Goal: Information Seeking & Learning: Learn about a topic

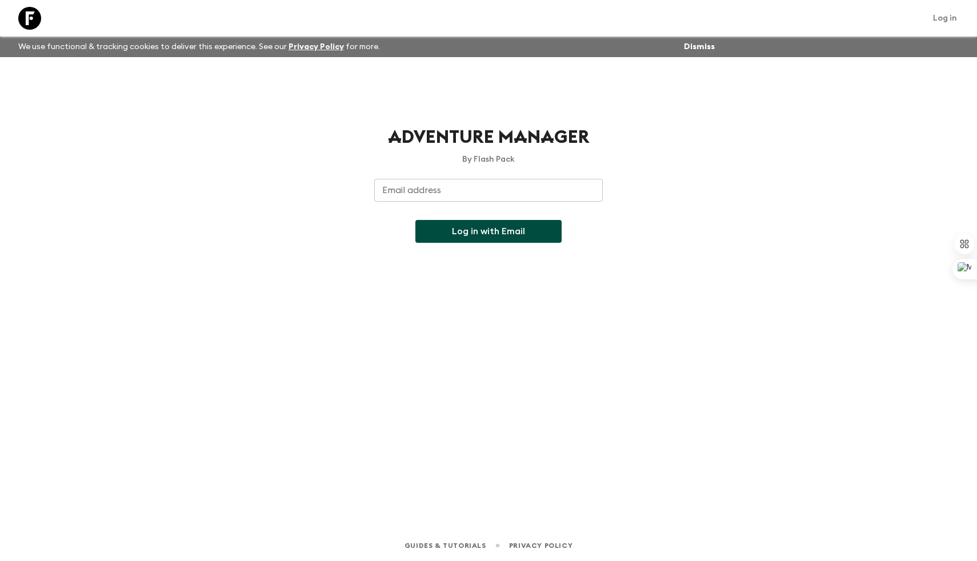
click at [455, 200] on input "Email address" at bounding box center [488, 190] width 229 height 23
drag, startPoint x: 497, startPoint y: 193, endPoint x: 387, endPoint y: 187, distance: 109.9
click at [387, 187] on input "akankshas13@gmail.com" at bounding box center [488, 190] width 229 height 23
type input "[EMAIL_ADDRESS][DOMAIN_NAME]"
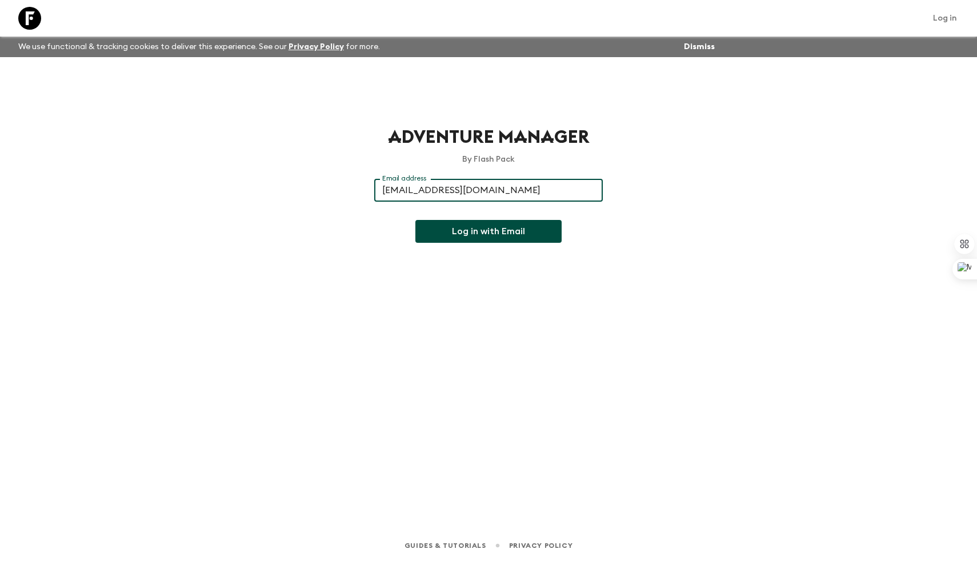
click at [446, 243] on div "Adventure Manager By Flash Pack Email address blackpanda@flashpack.com Email ad…" at bounding box center [489, 277] width 732 height 441
click at [478, 225] on button "Log in with Email" at bounding box center [489, 231] width 146 height 23
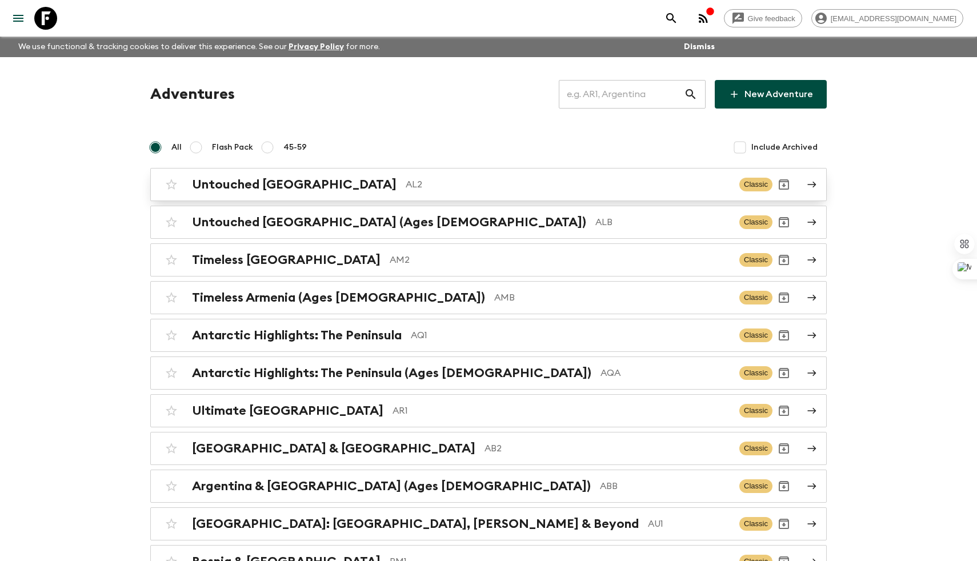
click at [282, 181] on h2 "Untouched [GEOGRAPHIC_DATA]" at bounding box center [294, 184] width 205 height 15
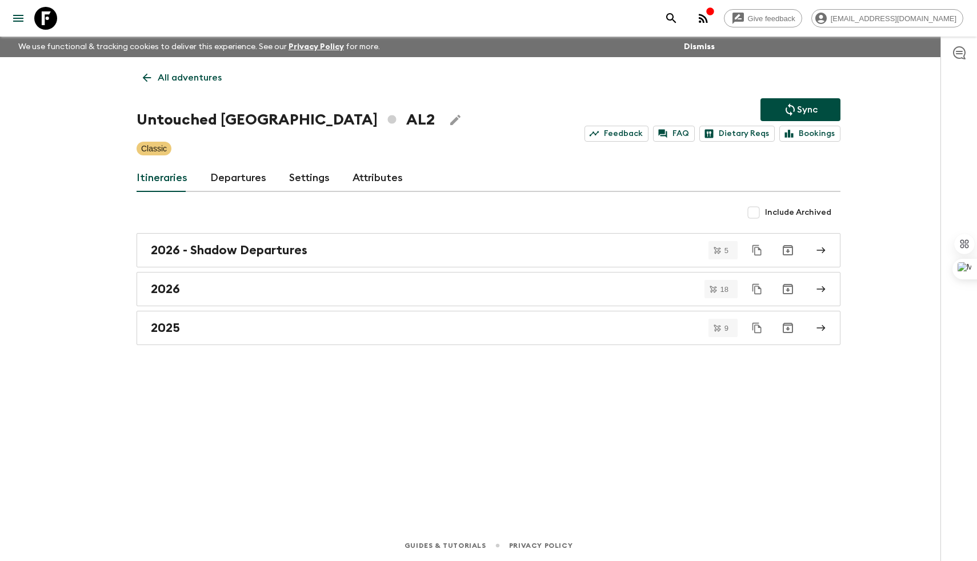
click at [242, 190] on link "Departures" at bounding box center [238, 178] width 56 height 27
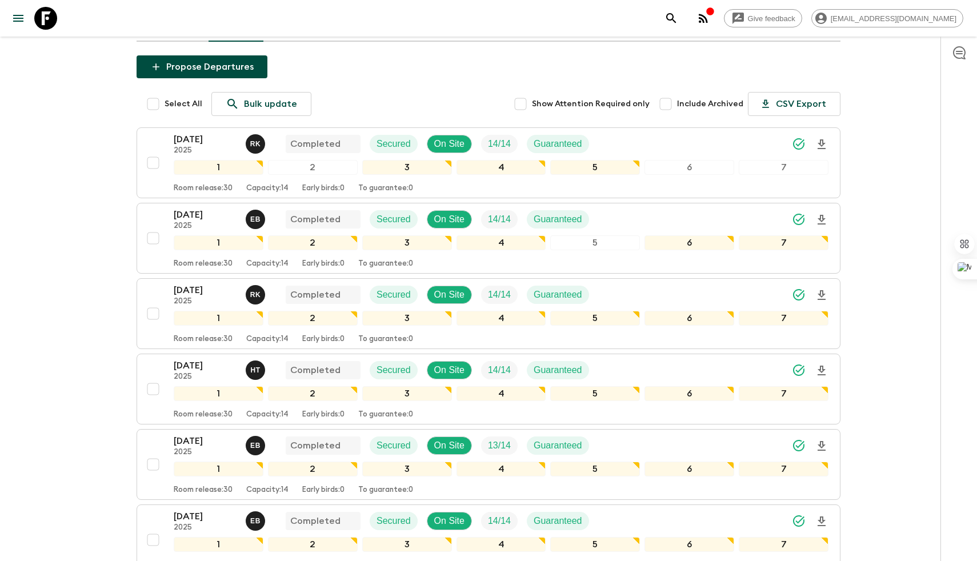
scroll to position [156, 0]
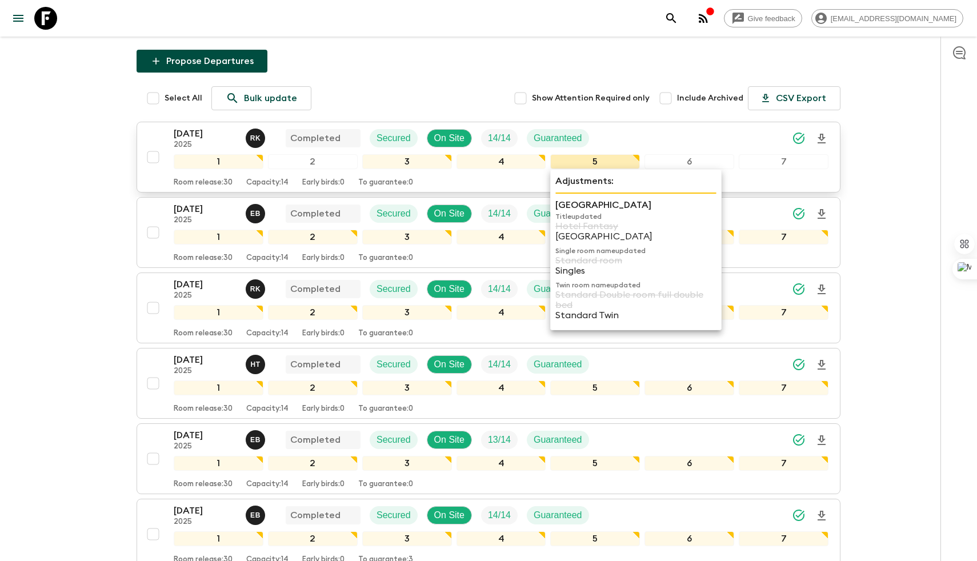
click at [625, 163] on div "5" at bounding box center [595, 161] width 90 height 15
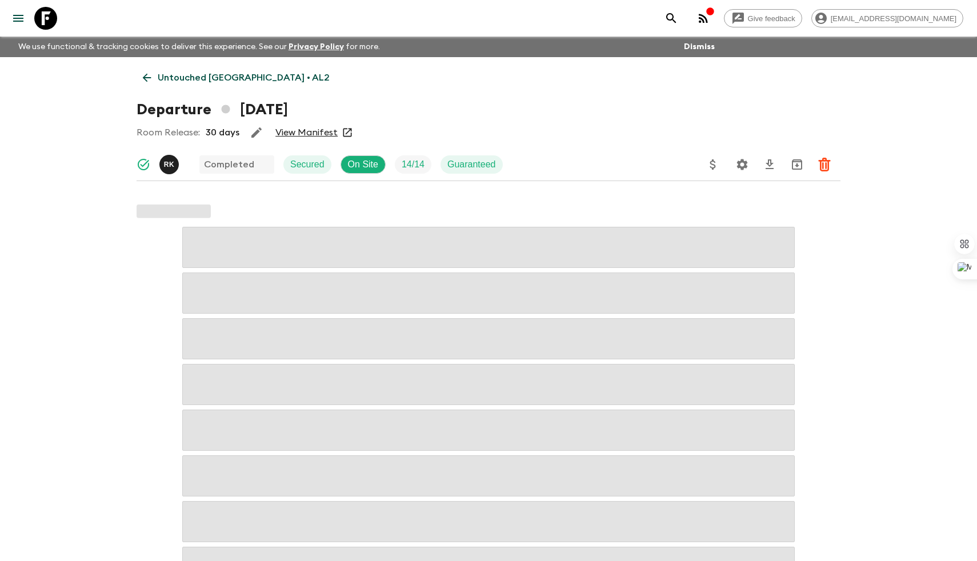
click at [150, 78] on icon at bounding box center [147, 77] width 13 height 13
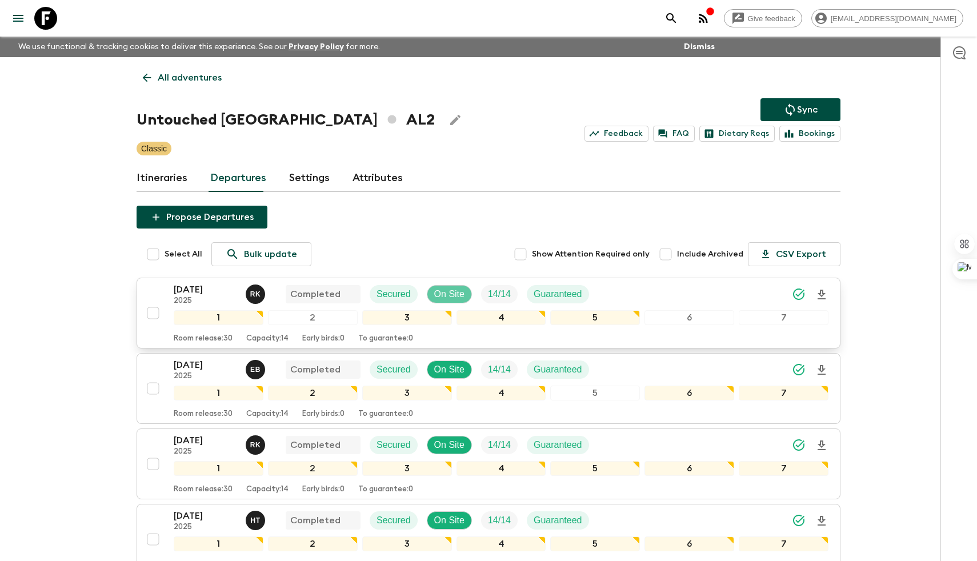
click at [450, 294] on p "On Site" at bounding box center [449, 295] width 30 height 14
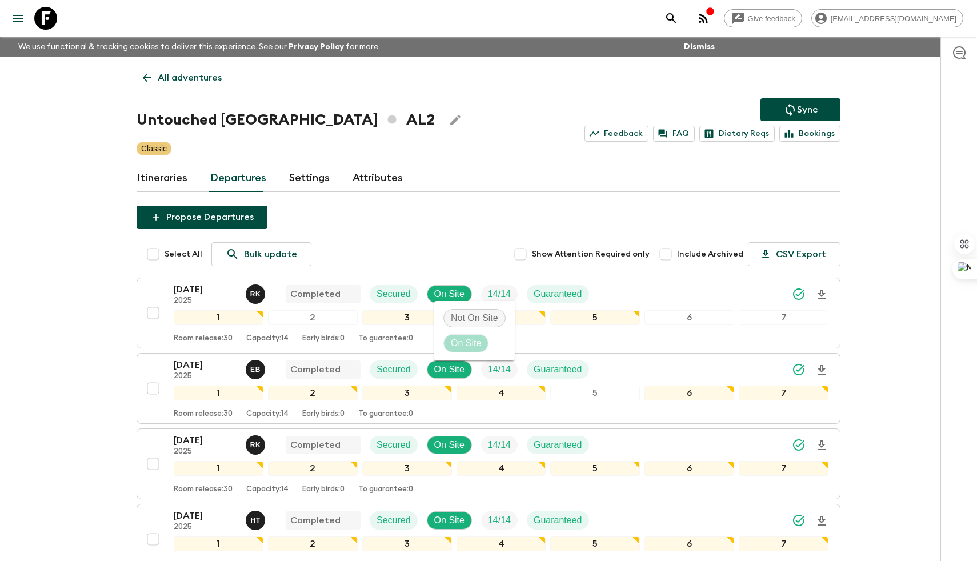
click at [460, 209] on div at bounding box center [488, 280] width 977 height 561
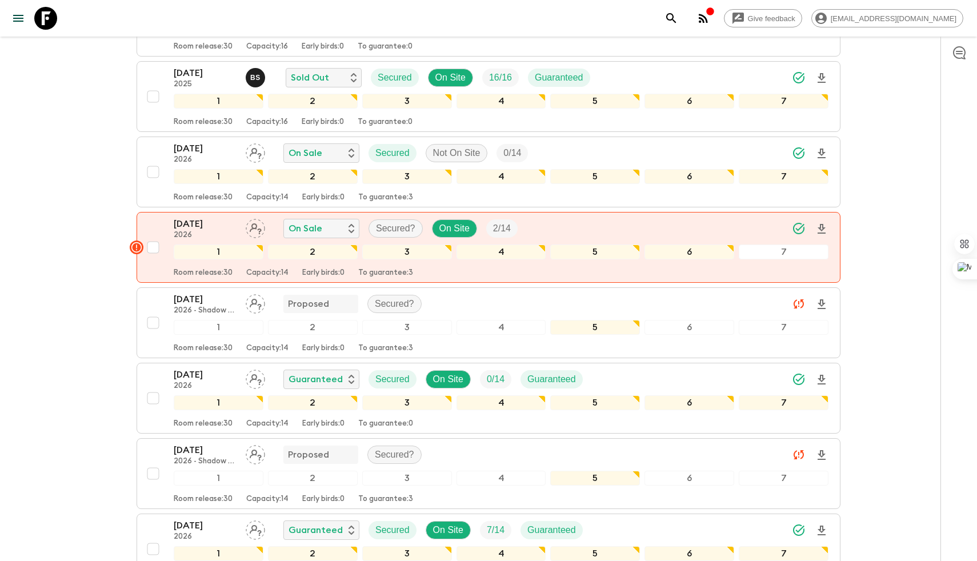
scroll to position [825, 0]
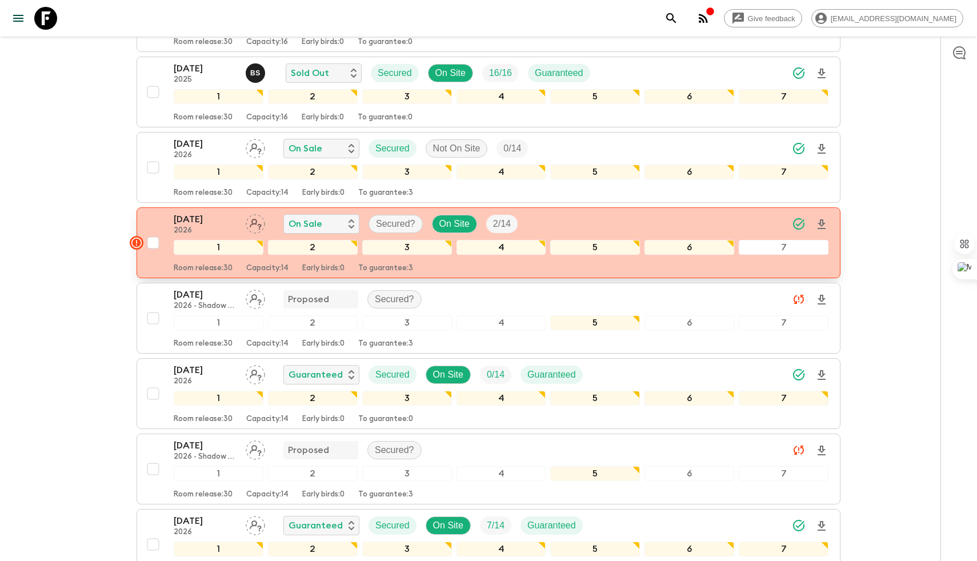
click at [137, 243] on rect "button" at bounding box center [137, 243] width 14 height 14
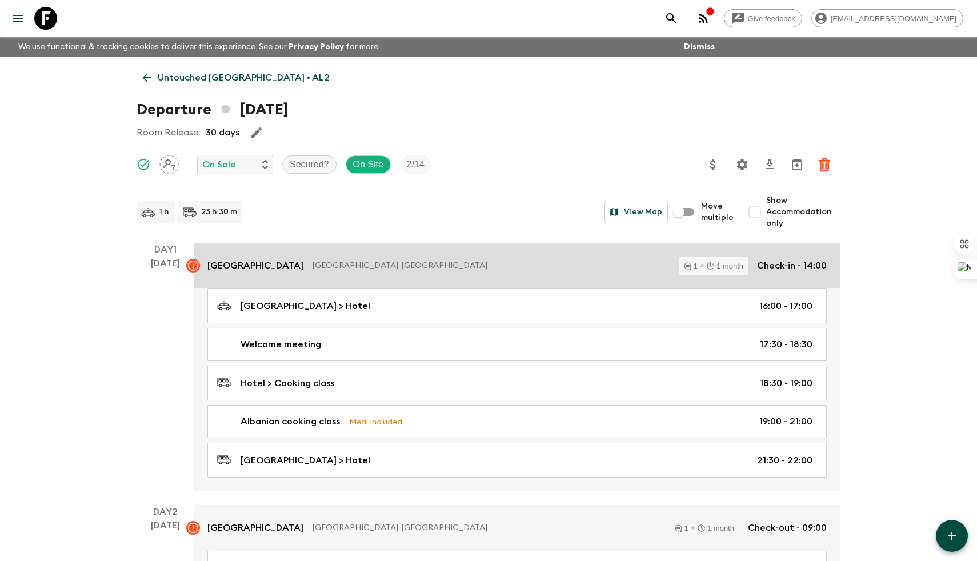
click at [189, 265] on icon at bounding box center [193, 266] width 10 height 10
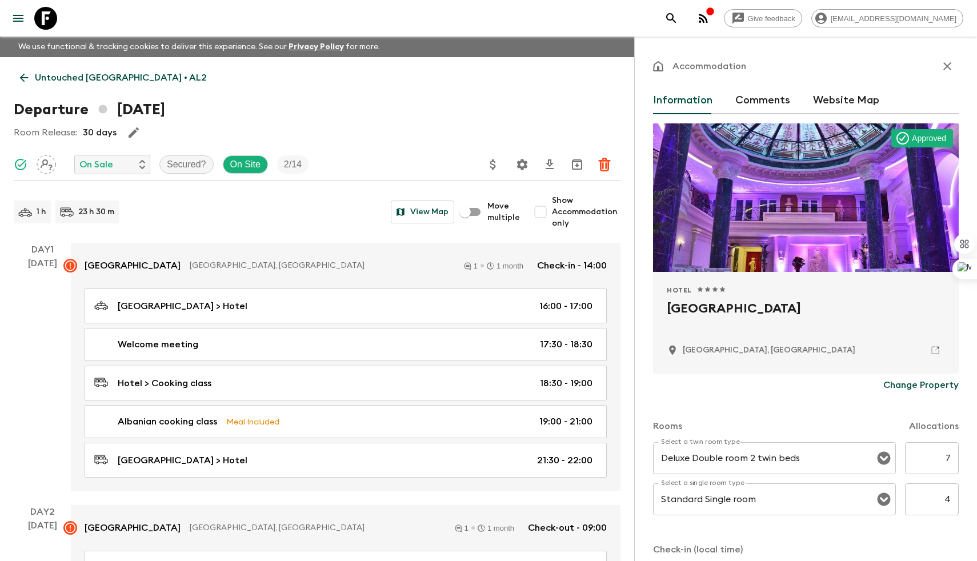
click at [947, 72] on icon "button" at bounding box center [948, 66] width 14 height 14
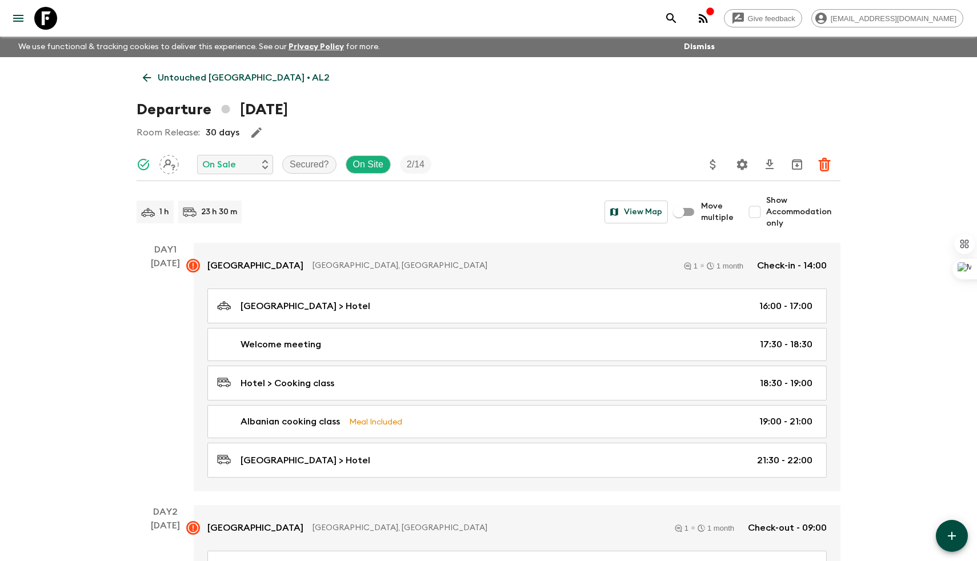
click at [154, 74] on link "Untouched [GEOGRAPHIC_DATA] • AL2" at bounding box center [236, 77] width 199 height 23
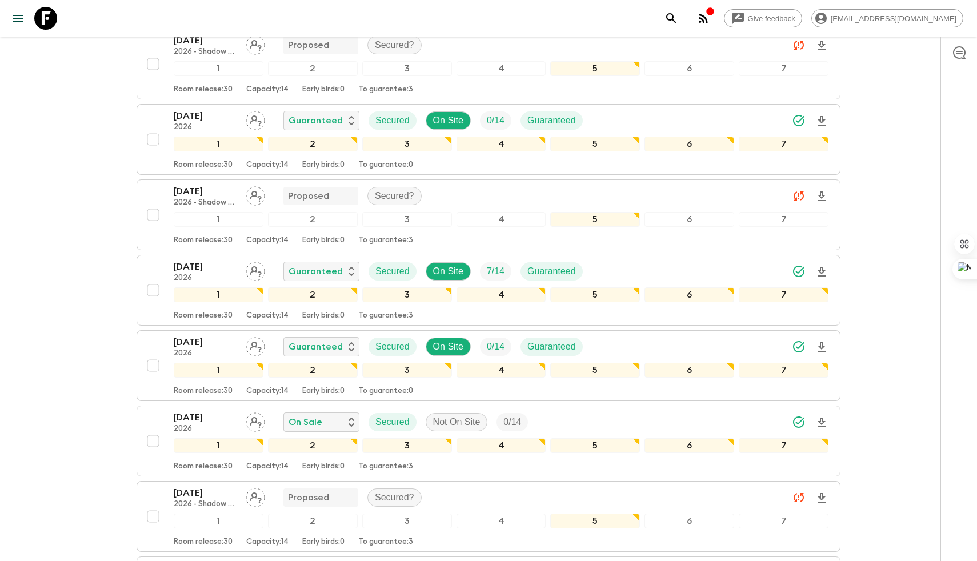
scroll to position [1079, 0]
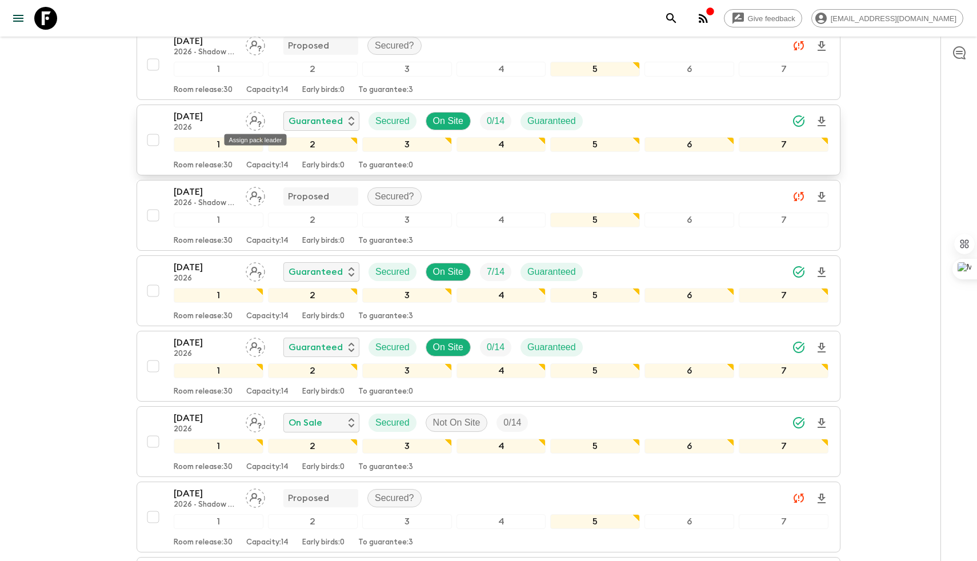
click at [258, 121] on icon "Assign pack leader" at bounding box center [255, 120] width 19 height 19
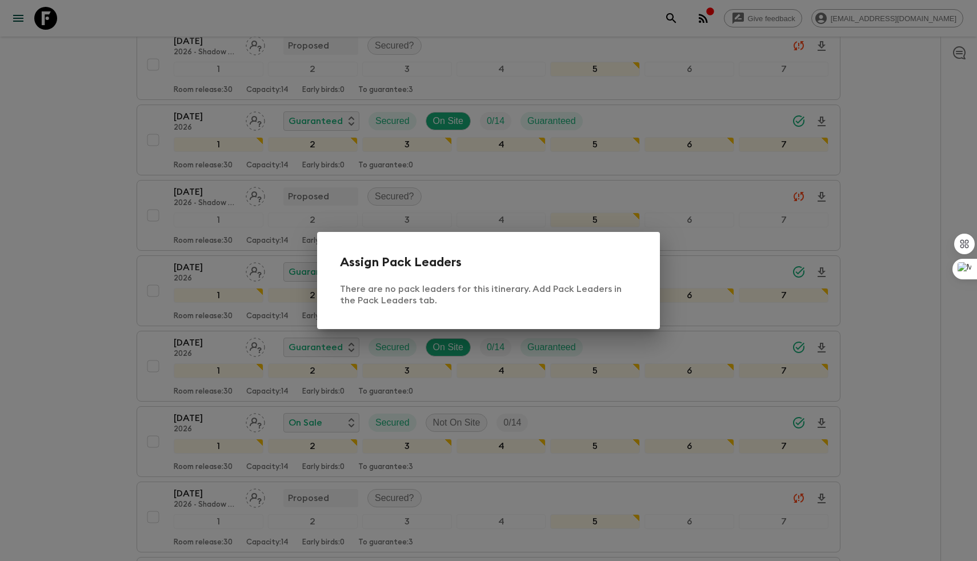
click at [81, 235] on div "Assign Pack Leaders There are no pack leaders for this itinerary. Add Pack Lead…" at bounding box center [488, 280] width 977 height 561
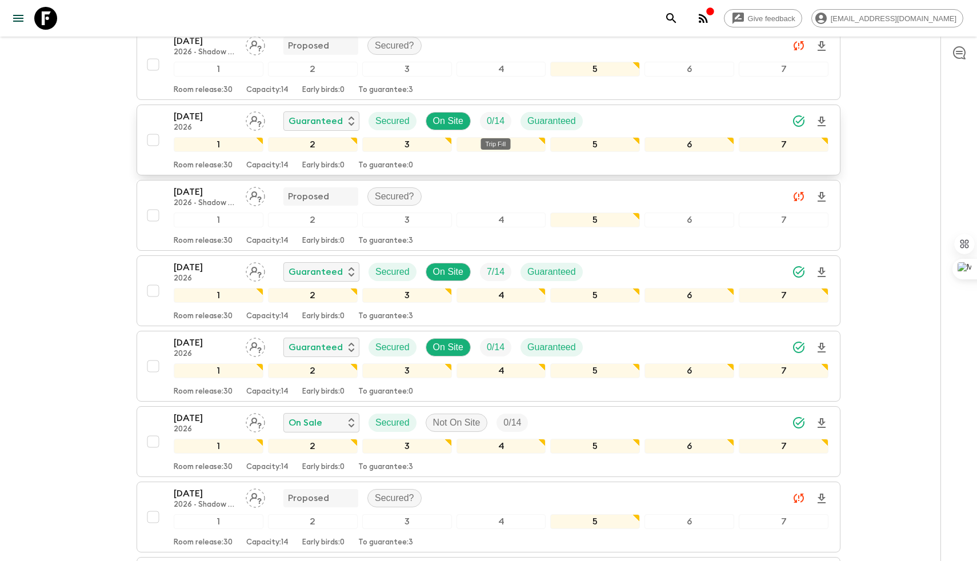
click at [494, 122] on p "0 / 14" at bounding box center [496, 121] width 18 height 14
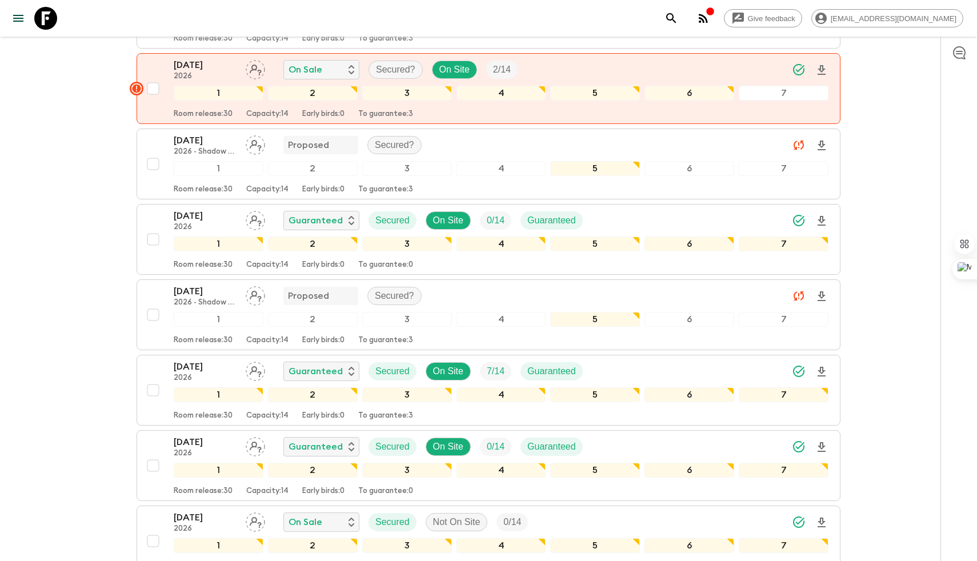
scroll to position [978, 0]
click at [656, 220] on div "[DATE] 2026 Guaranteed Secured On Site 0 / 14 Guaranteed" at bounding box center [501, 221] width 655 height 23
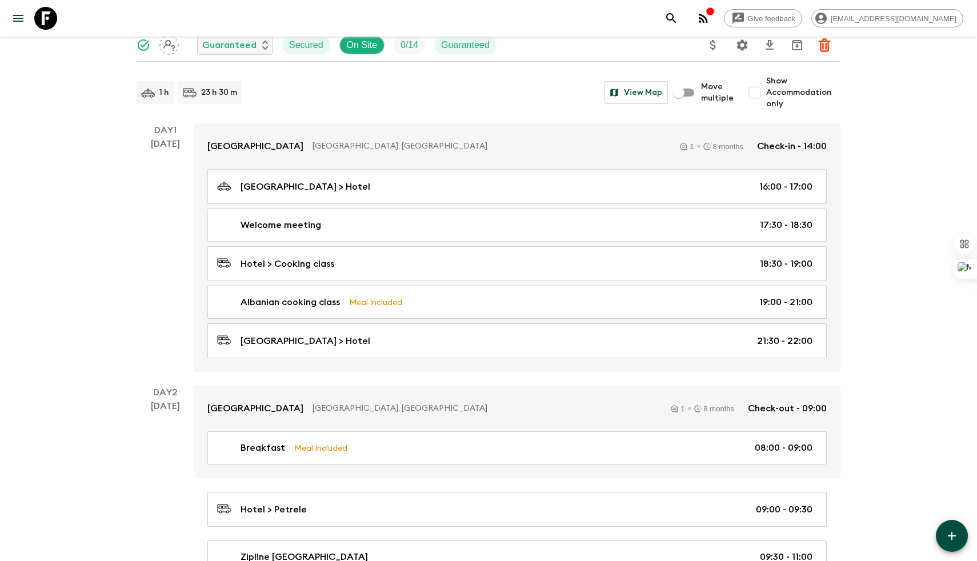
scroll to position [130, 0]
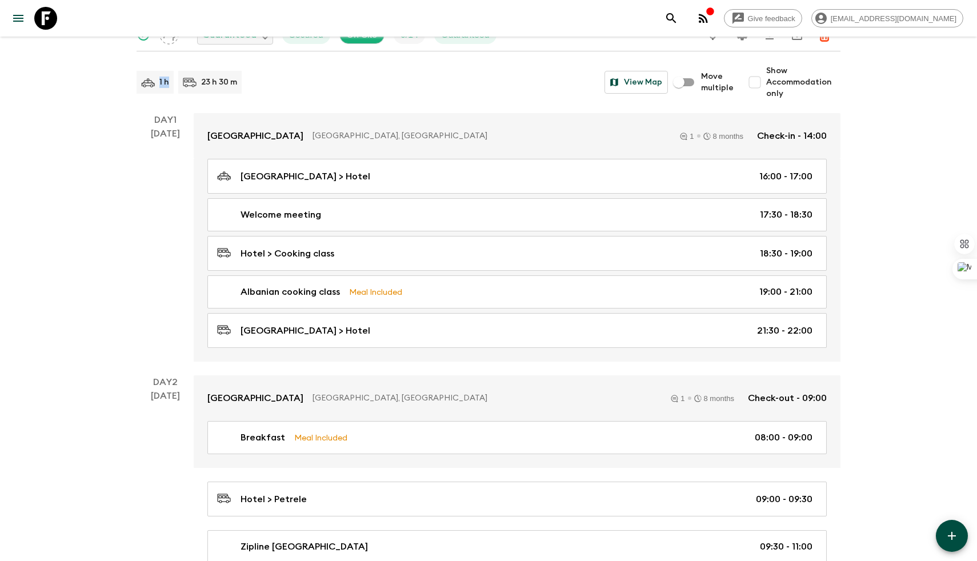
drag, startPoint x: 171, startPoint y: 83, endPoint x: 131, endPoint y: 83, distance: 40.6
click at [266, 81] on div "1 h 23 h 30 m View Map" at bounding box center [403, 82] width 532 height 23
drag, startPoint x: 244, startPoint y: 88, endPoint x: 202, endPoint y: 79, distance: 43.2
click at [202, 79] on div "1 h 23 h 30 m View Map" at bounding box center [403, 82] width 532 height 23
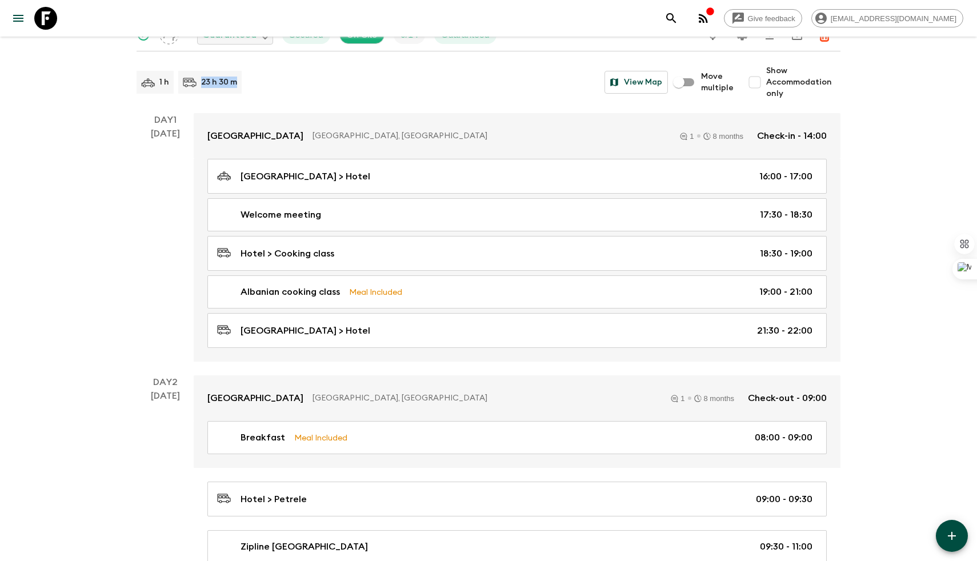
click at [294, 84] on div "1 h 23 h 30 m View Map" at bounding box center [403, 82] width 532 height 23
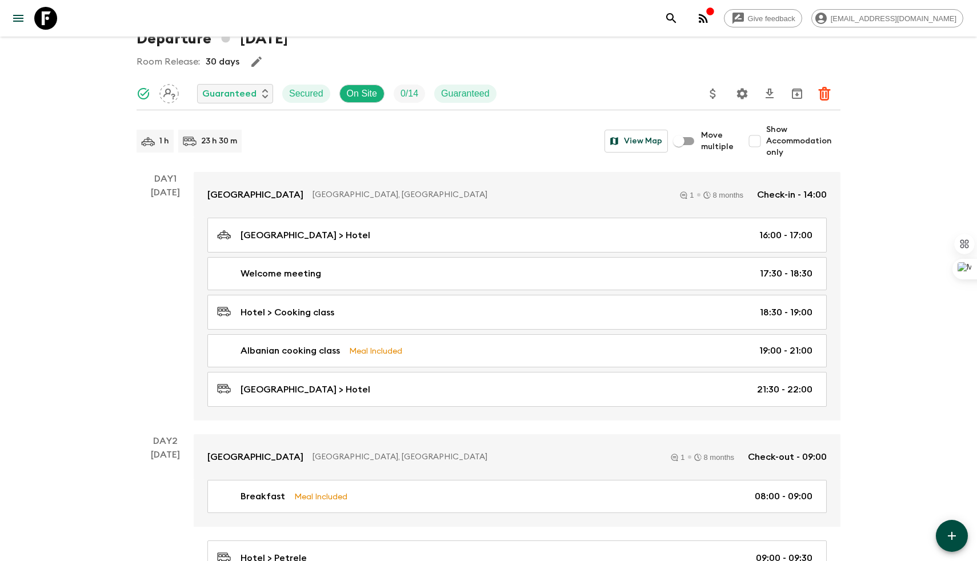
scroll to position [75, 0]
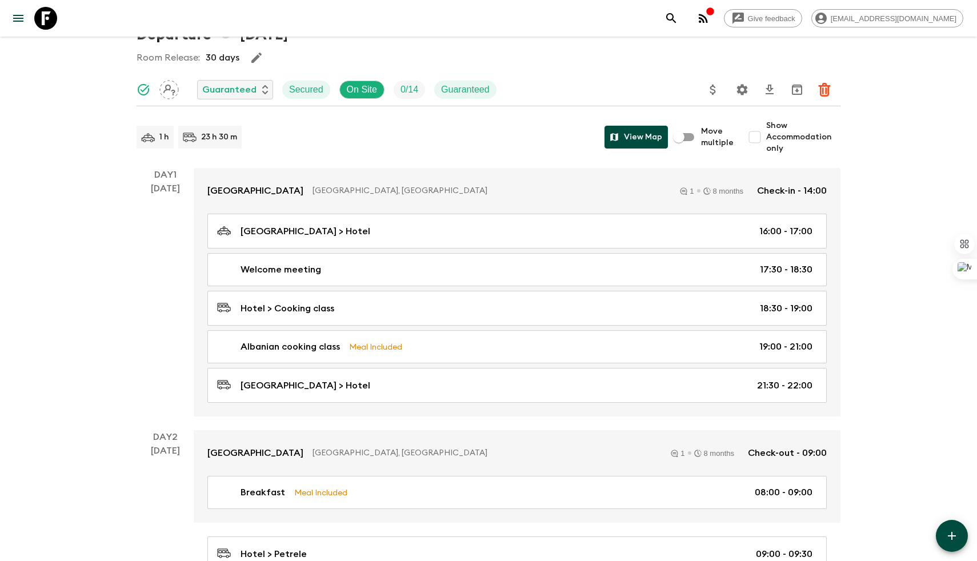
click at [633, 144] on button "View Map" at bounding box center [636, 137] width 63 height 23
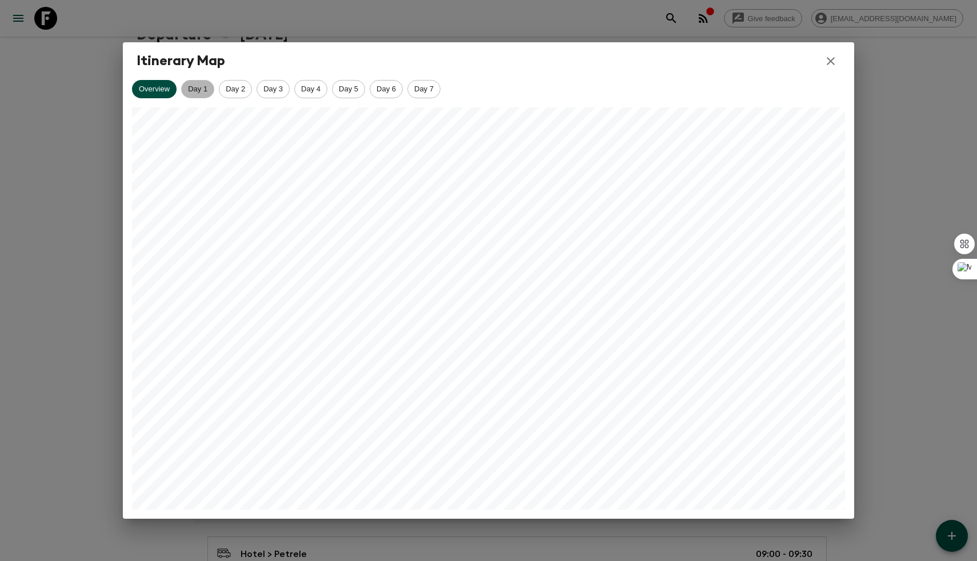
click at [182, 93] on span "Day 1" at bounding box center [198, 89] width 32 height 9
click at [233, 91] on span "Day 2" at bounding box center [235, 89] width 32 height 9
click at [272, 82] on div "Day 3" at bounding box center [273, 89] width 33 height 18
click at [308, 87] on span "Day 4" at bounding box center [311, 89] width 32 height 9
click at [837, 66] on icon "button" at bounding box center [831, 61] width 14 height 14
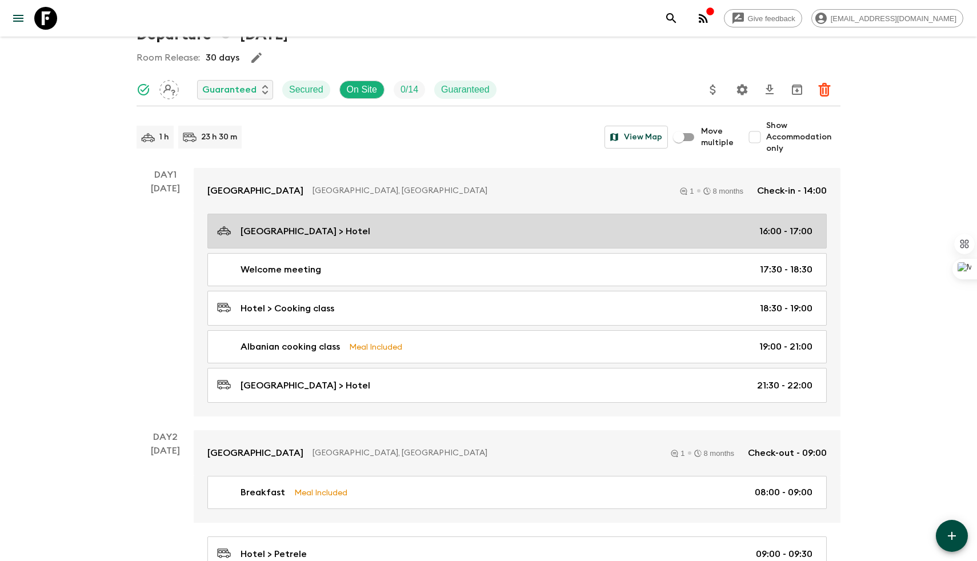
click at [437, 221] on link "[GEOGRAPHIC_DATA] > Hotel 16:00 - 17:00" at bounding box center [517, 231] width 620 height 35
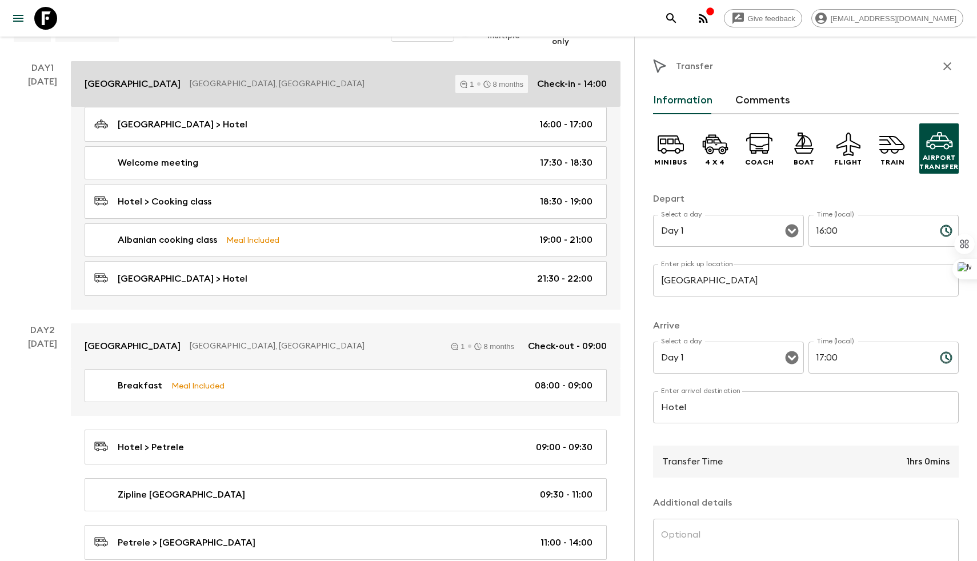
click at [368, 69] on link "[GEOGRAPHIC_DATA], [GEOGRAPHIC_DATA] 1 8 months Check-in - 14:00" at bounding box center [346, 84] width 550 height 46
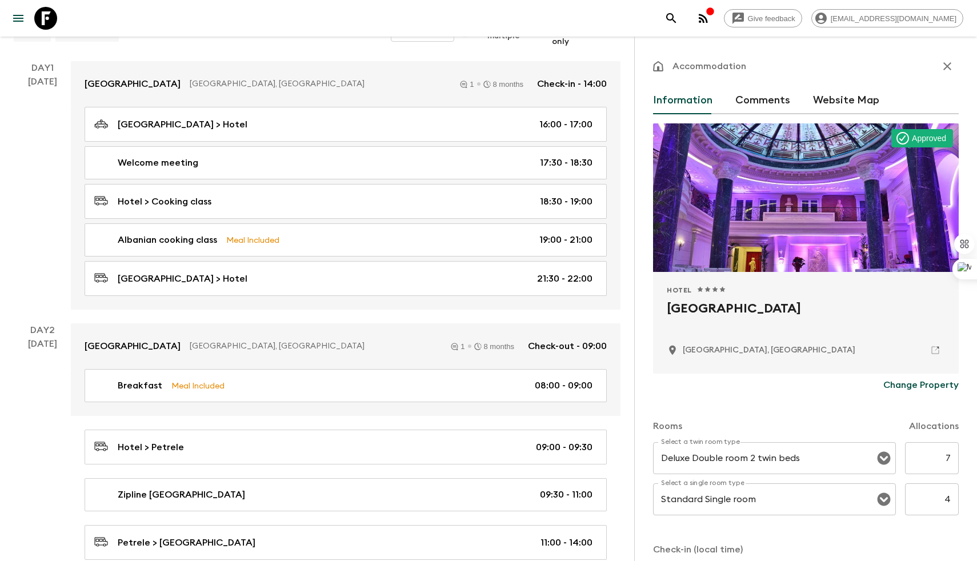
drag, startPoint x: 800, startPoint y: 312, endPoint x: 657, endPoint y: 312, distance: 142.3
click at [657, 312] on div "Hotel 1 Star 2 Stars 3 Stars 4 Stars 5 Stars Xheko [GEOGRAPHIC_DATA], [GEOGRAPH…" at bounding box center [806, 323] width 306 height 102
drag, startPoint x: 750, startPoint y: 350, endPoint x: 671, endPoint y: 350, distance: 79.5
click at [671, 350] on div "[GEOGRAPHIC_DATA], [GEOGRAPHIC_DATA]" at bounding box center [806, 350] width 278 height 19
click at [805, 330] on h2 "[GEOGRAPHIC_DATA]" at bounding box center [806, 318] width 278 height 37
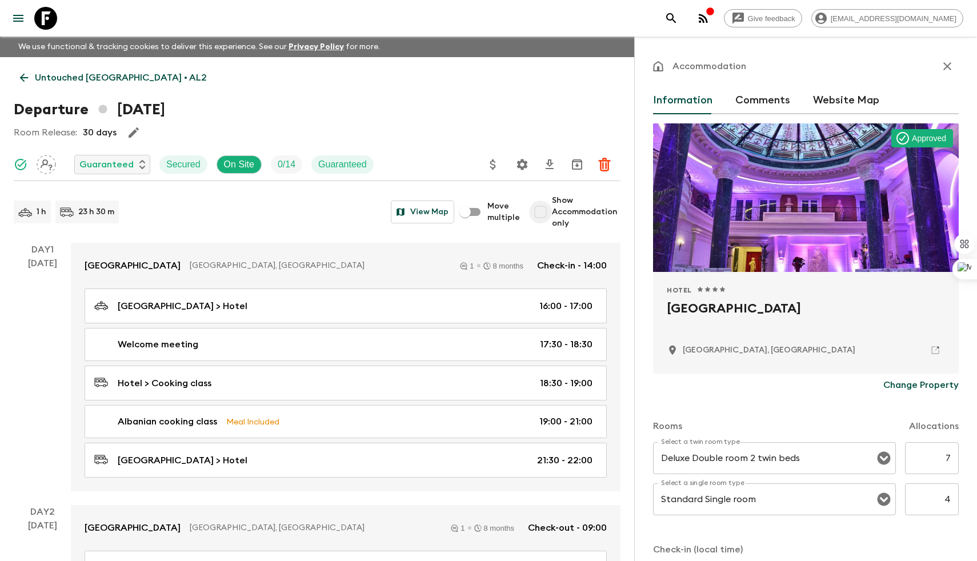
click at [546, 207] on input "Show Accommodation only" at bounding box center [540, 212] width 23 height 23
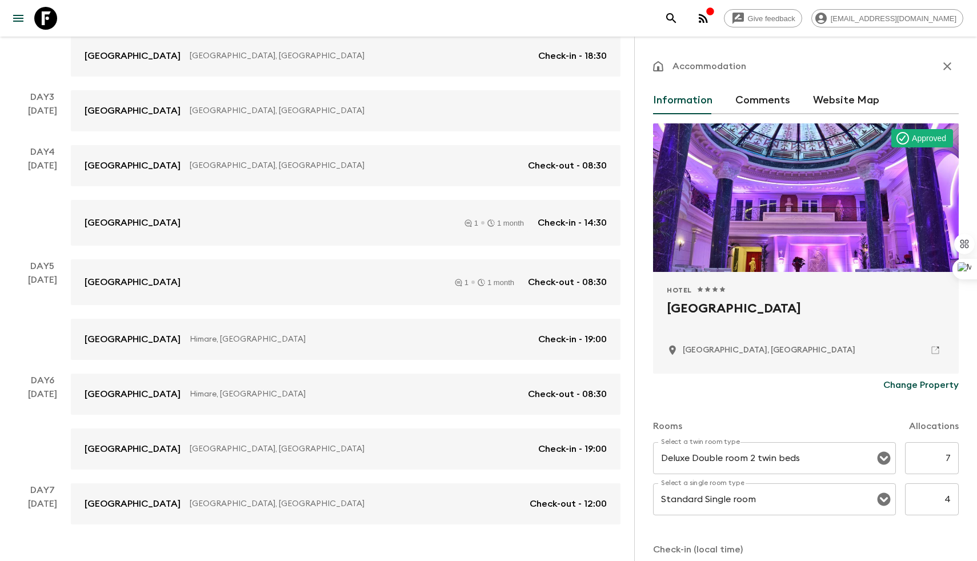
scroll to position [353, 0]
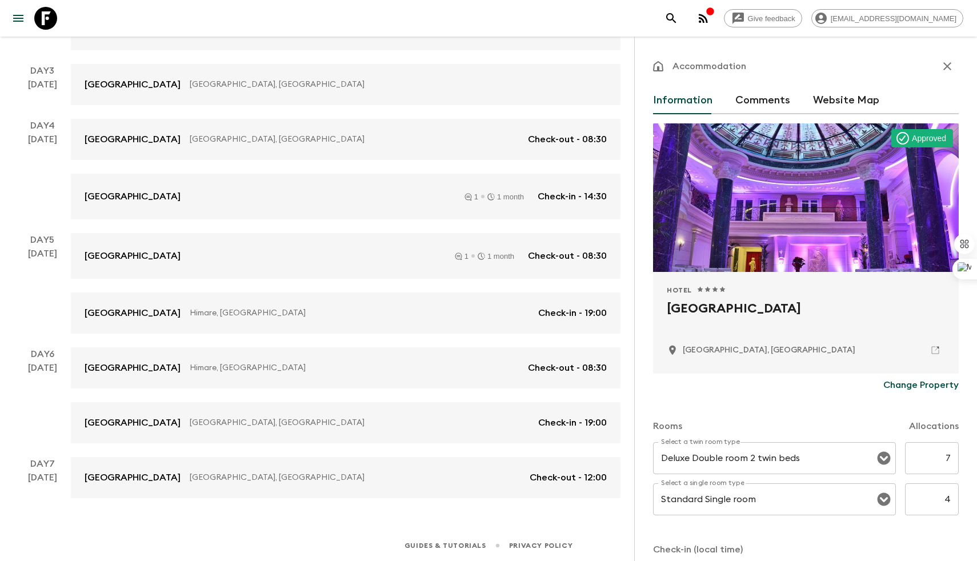
click at [33, 305] on div "[DATE]" at bounding box center [42, 290] width 29 height 87
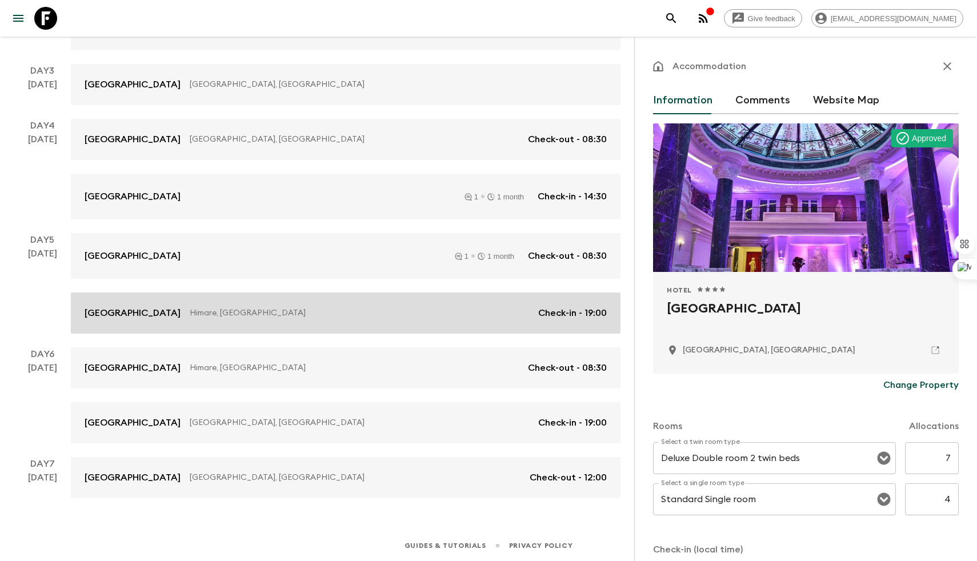
click at [320, 307] on div "[GEOGRAPHIC_DATA], [GEOGRAPHIC_DATA] Check-in - 19:00" at bounding box center [346, 313] width 522 height 14
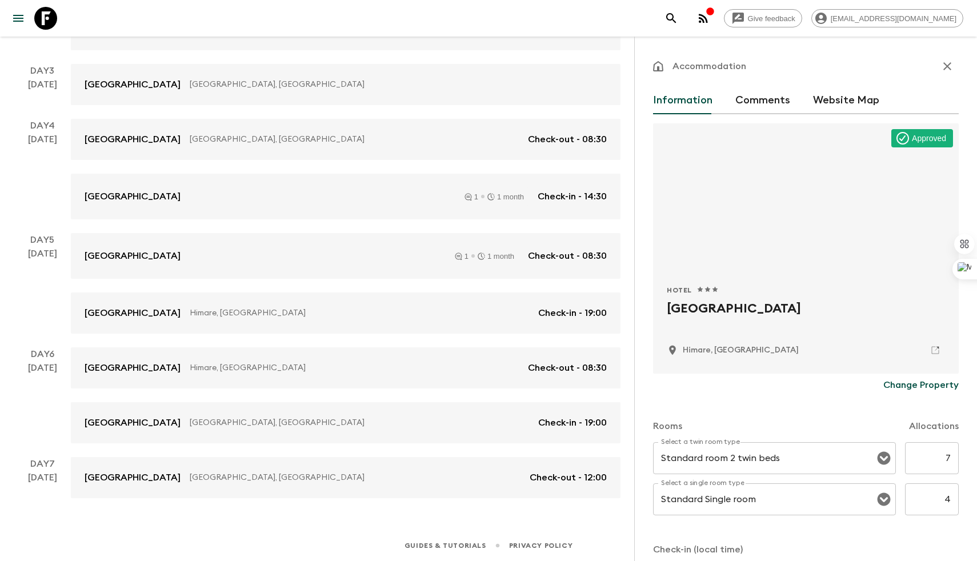
scroll to position [42, 0]
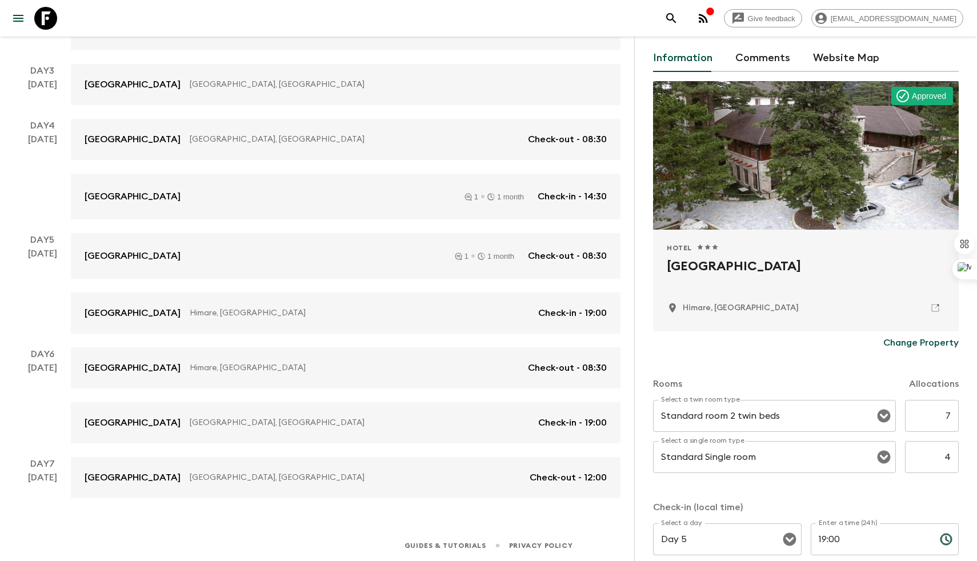
drag, startPoint x: 721, startPoint y: 246, endPoint x: 694, endPoint y: 246, distance: 26.9
click at [694, 246] on div "Hotel 1 Star 2 Stars 3 Stars 4 Stars 5 Stars" at bounding box center [806, 247] width 278 height 9
click at [655, 249] on div "Hotel 1 Star 2 Stars 3 Stars 4 Stars 5 Stars [GEOGRAPHIC_DATA], [GEOGRAPHIC_DAT…" at bounding box center [806, 281] width 306 height 102
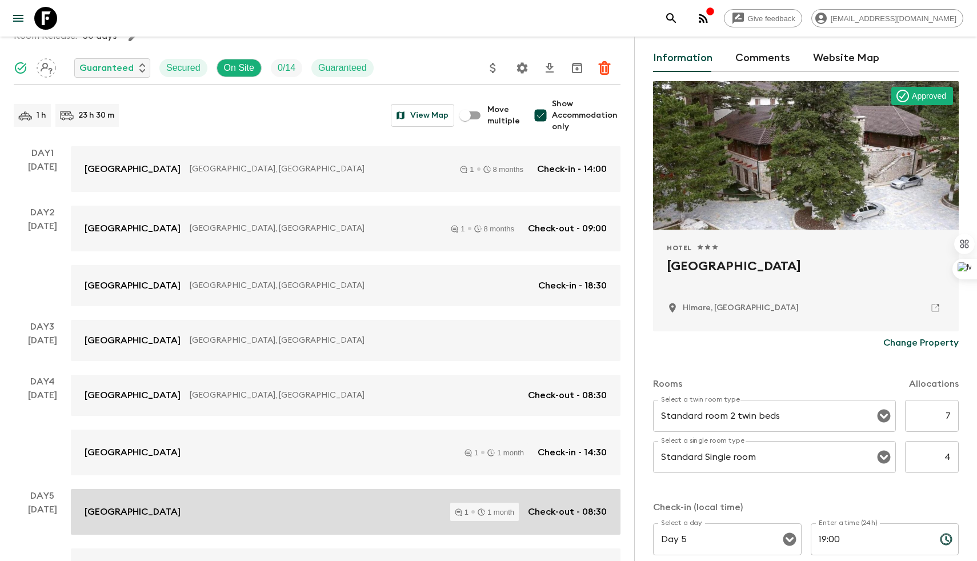
scroll to position [0, 0]
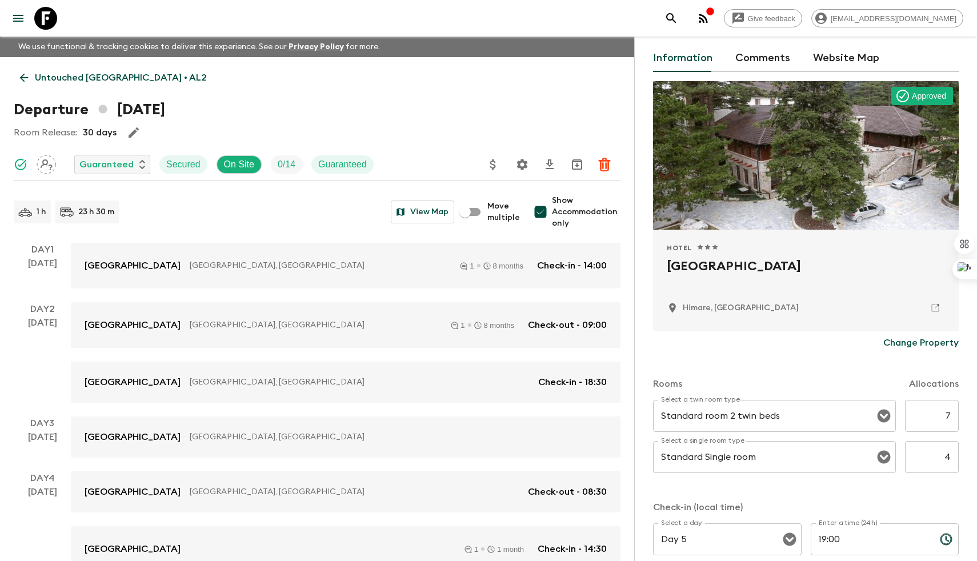
click at [546, 205] on input "Show Accommodation only" at bounding box center [540, 212] width 23 height 23
checkbox input "false"
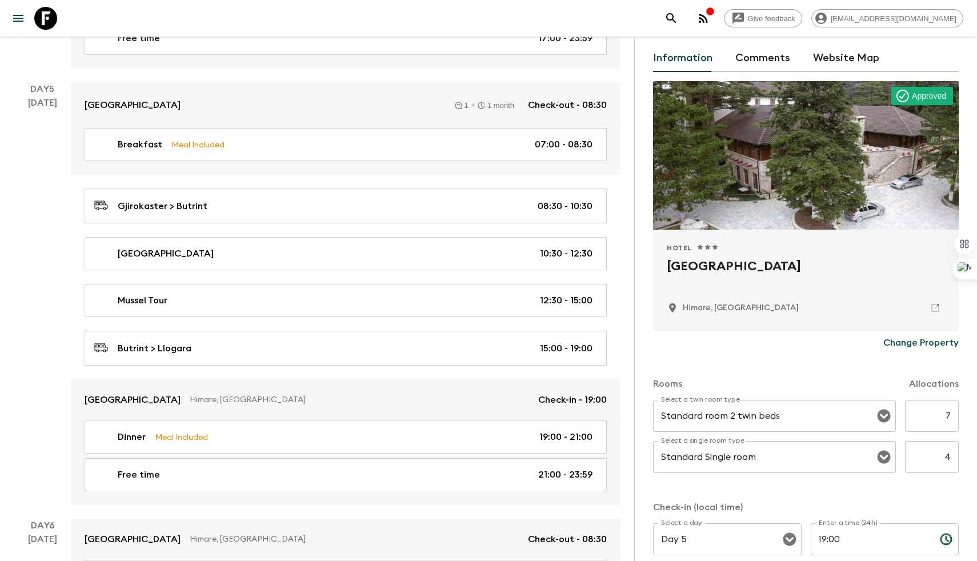
scroll to position [1560, 0]
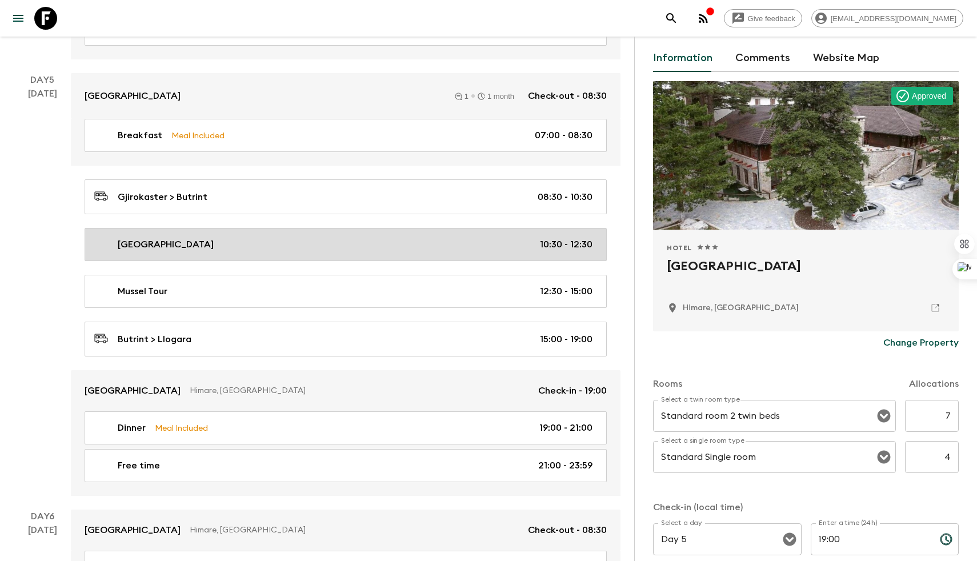
click at [205, 252] on link "[GEOGRAPHIC_DATA] 10:30 - 12:30" at bounding box center [346, 244] width 522 height 33
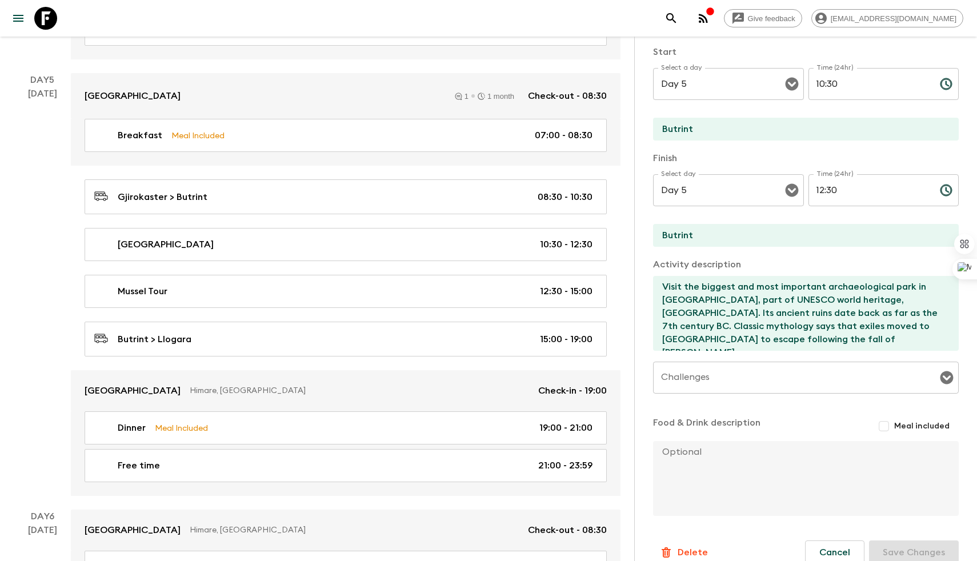
scroll to position [201, 0]
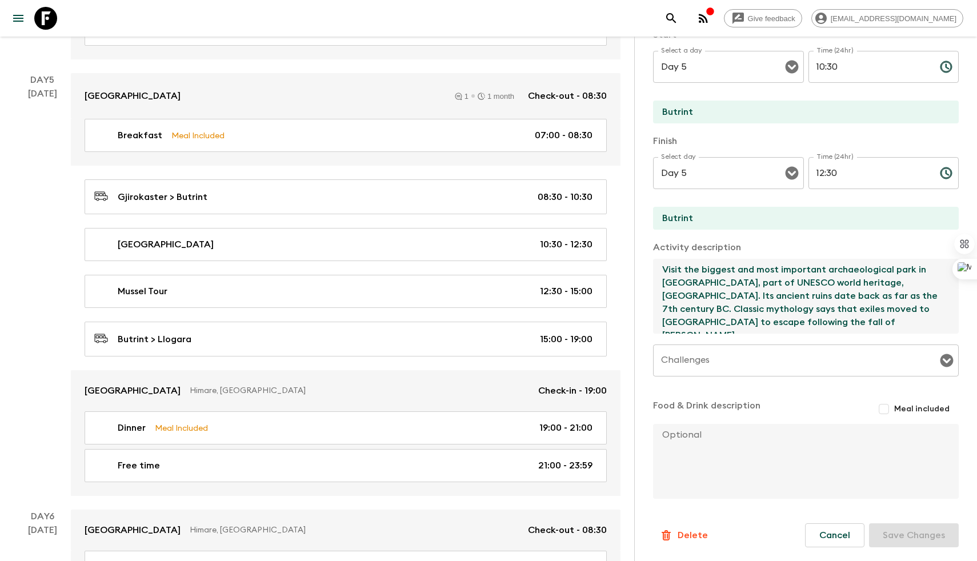
drag, startPoint x: 904, startPoint y: 310, endPoint x: 660, endPoint y: 266, distance: 248.5
click at [660, 266] on textarea "Visit the biggest and most important archaeological park in [GEOGRAPHIC_DATA], …" at bounding box center [801, 296] width 297 height 75
click at [641, 255] on div "Activity Information Comments Website Map Activity Title Butrint Archaeological…" at bounding box center [805, 317] width 343 height 561
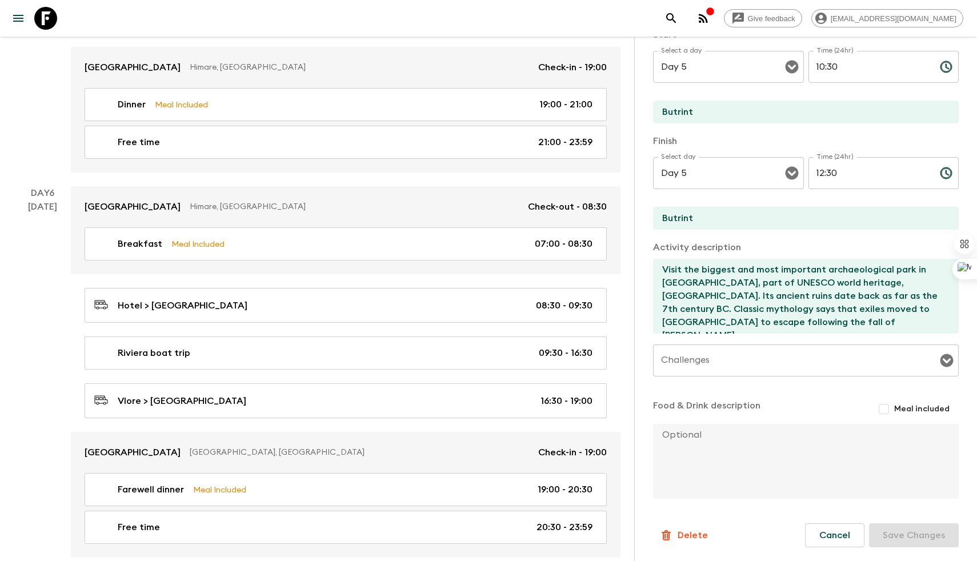
scroll to position [1890, 0]
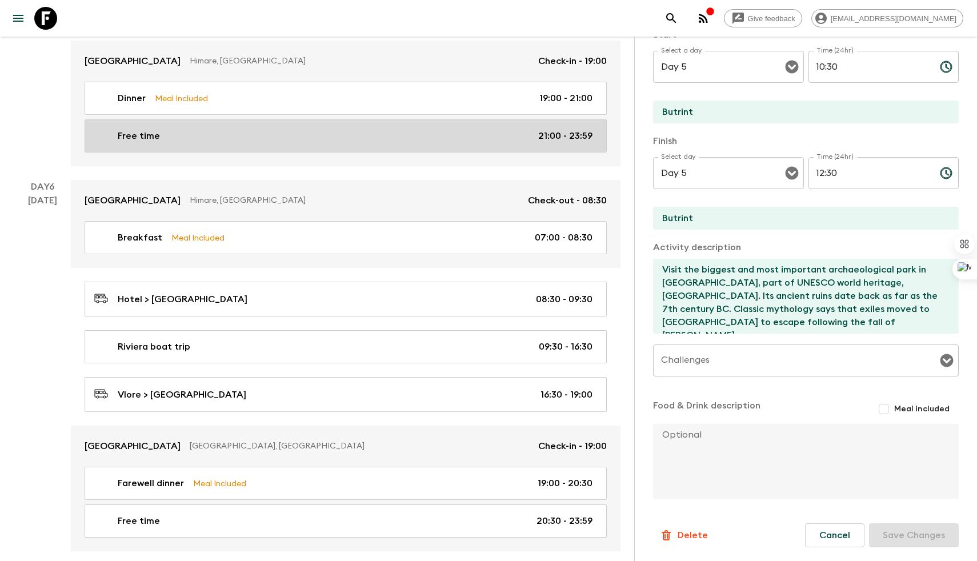
click at [213, 131] on div "Free time 21:00 - 23:59" at bounding box center [343, 136] width 498 height 14
type input "Free time"
type input "[GEOGRAPHIC_DATA]"
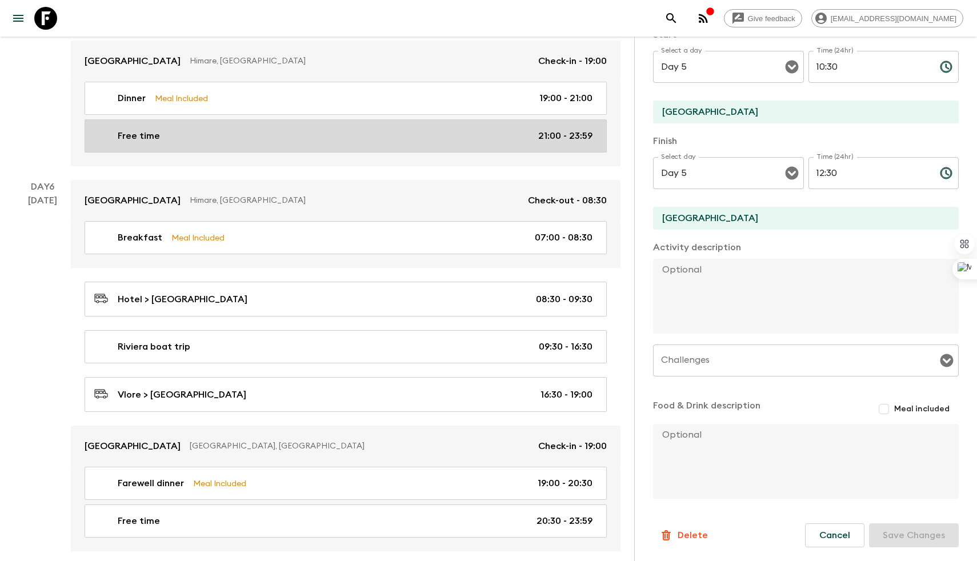
type input "21:00"
type input "23:59"
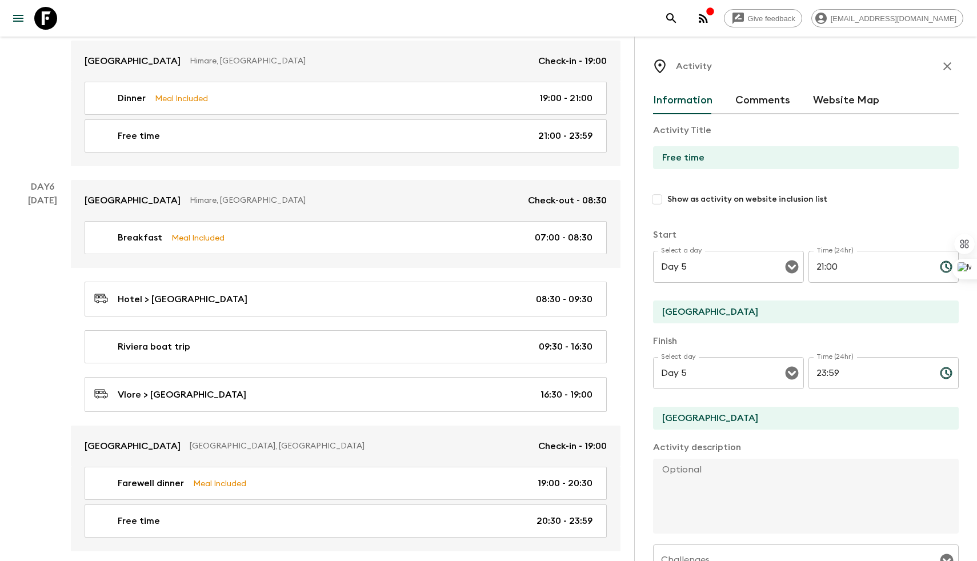
click at [829, 107] on button "Website Map" at bounding box center [846, 100] width 66 height 27
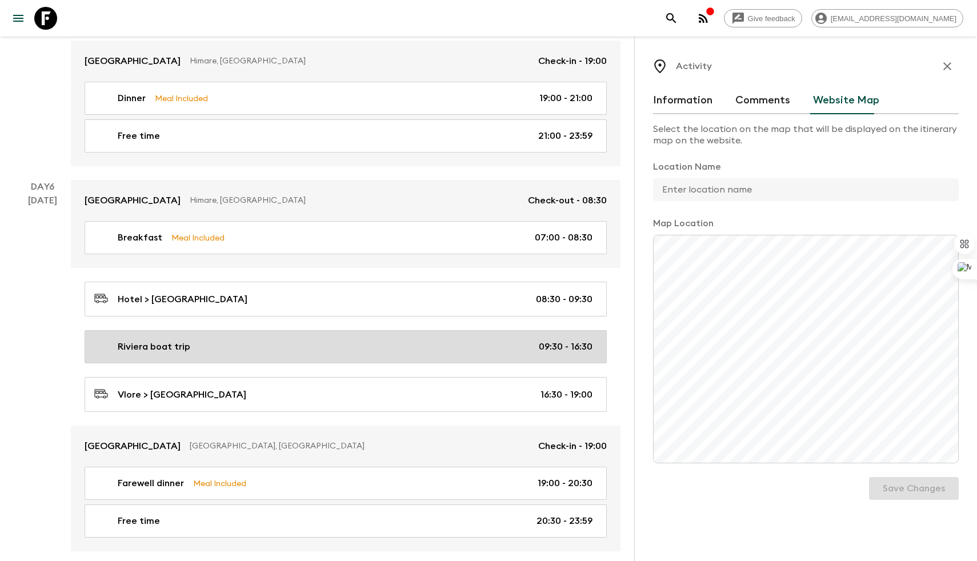
scroll to position [2041, 0]
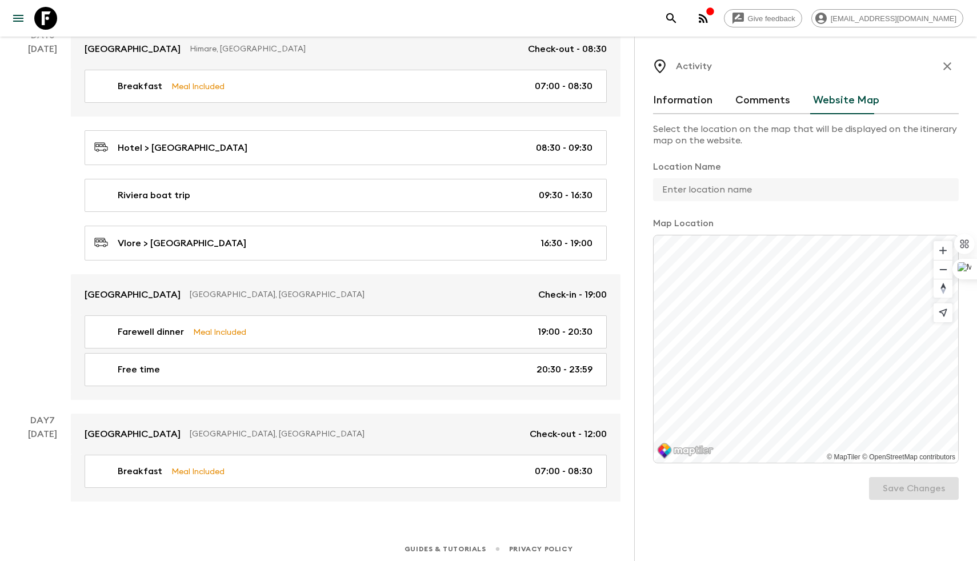
click at [686, 103] on button "Information" at bounding box center [682, 100] width 59 height 27
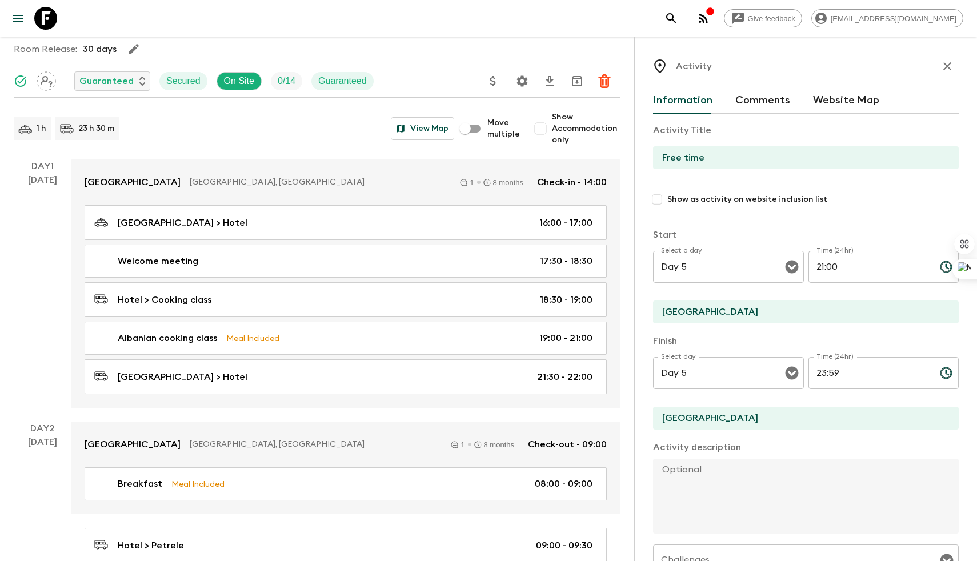
scroll to position [0, 0]
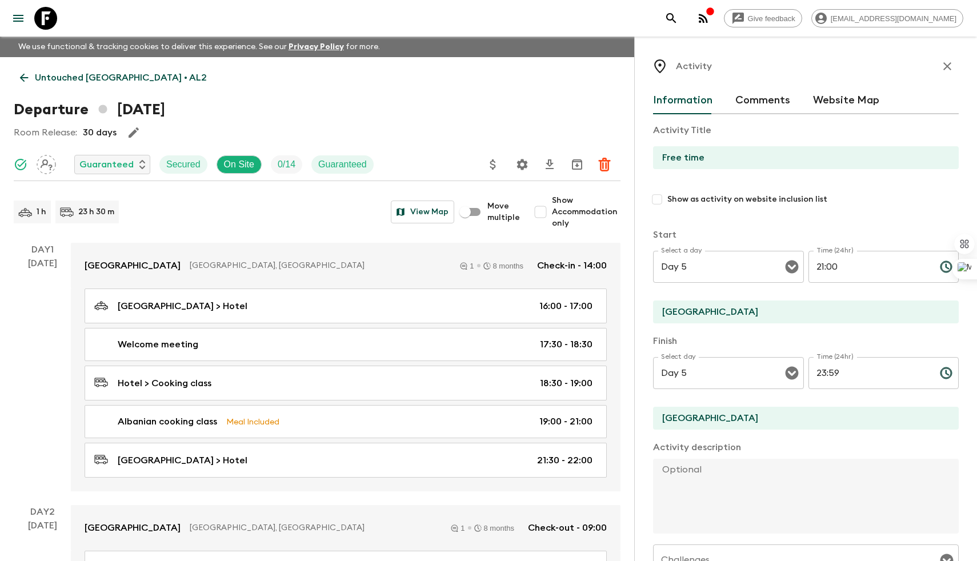
click at [51, 75] on p "Untouched [GEOGRAPHIC_DATA] • AL2" at bounding box center [121, 78] width 172 height 14
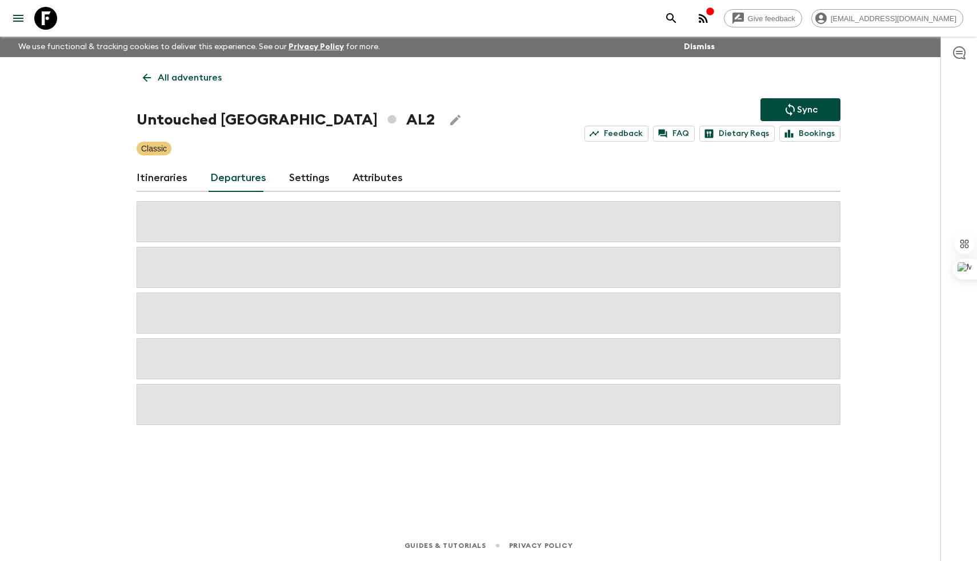
click at [173, 83] on p "All adventures" at bounding box center [190, 78] width 64 height 14
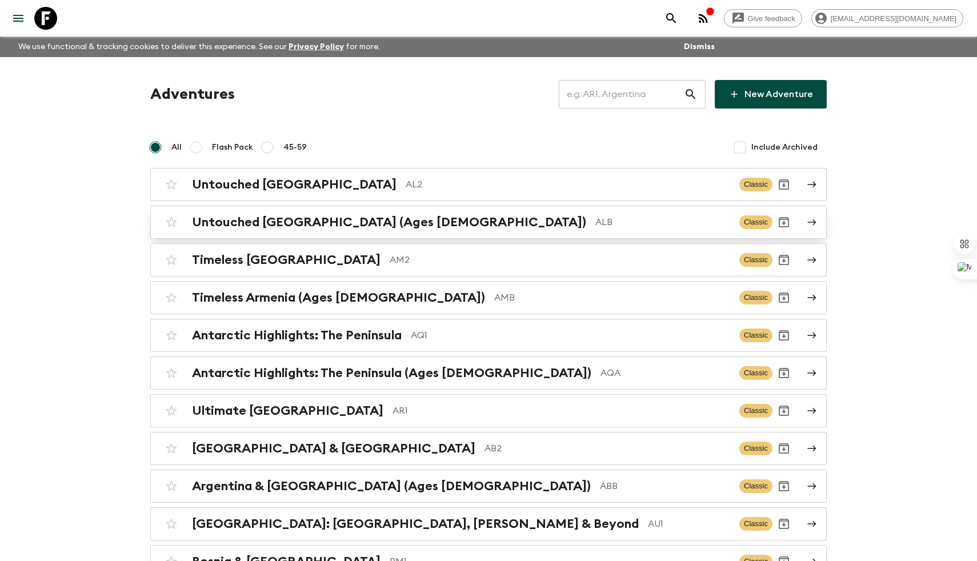
click at [330, 219] on h2 "Untouched [GEOGRAPHIC_DATA] (Ages [DEMOGRAPHIC_DATA])" at bounding box center [389, 222] width 394 height 15
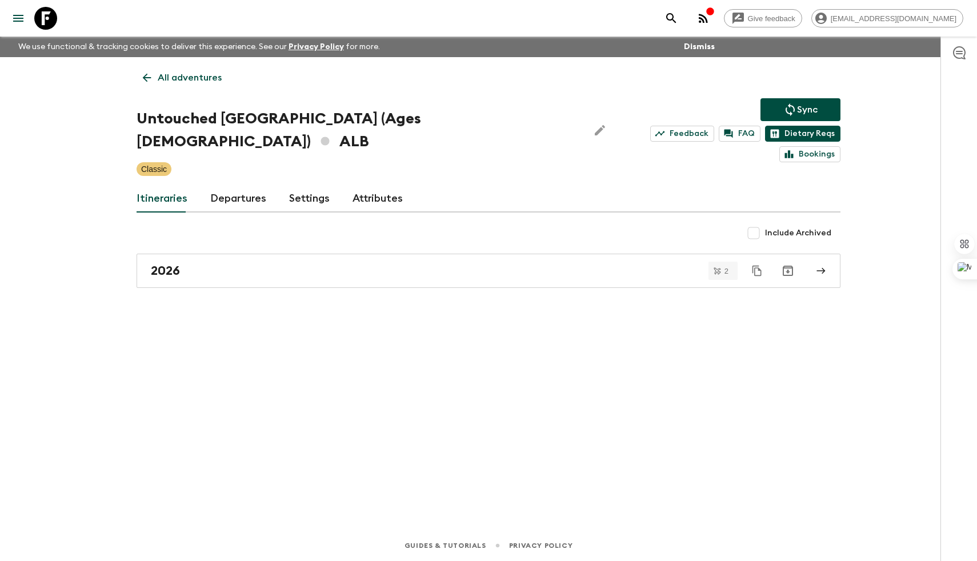
click at [765, 128] on link "Dietary Reqs" at bounding box center [802, 134] width 75 height 16
drag, startPoint x: 390, startPoint y: 122, endPoint x: 430, endPoint y: 118, distance: 40.2
click at [430, 119] on div "Untouched [GEOGRAPHIC_DATA] (Ages [DEMOGRAPHIC_DATA]) ALB" at bounding box center [374, 130] width 475 height 46
click at [411, 185] on div "Itineraries Departures Settings Attributes" at bounding box center [489, 198] width 704 height 27
click at [146, 189] on link "Itineraries" at bounding box center [162, 198] width 51 height 27
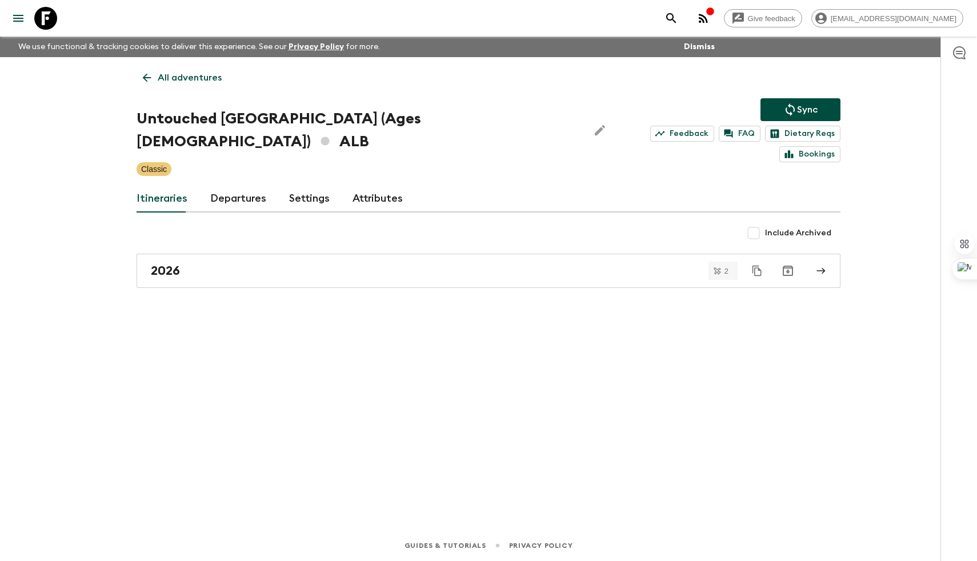
click at [155, 71] on link "All adventures" at bounding box center [182, 77] width 91 height 23
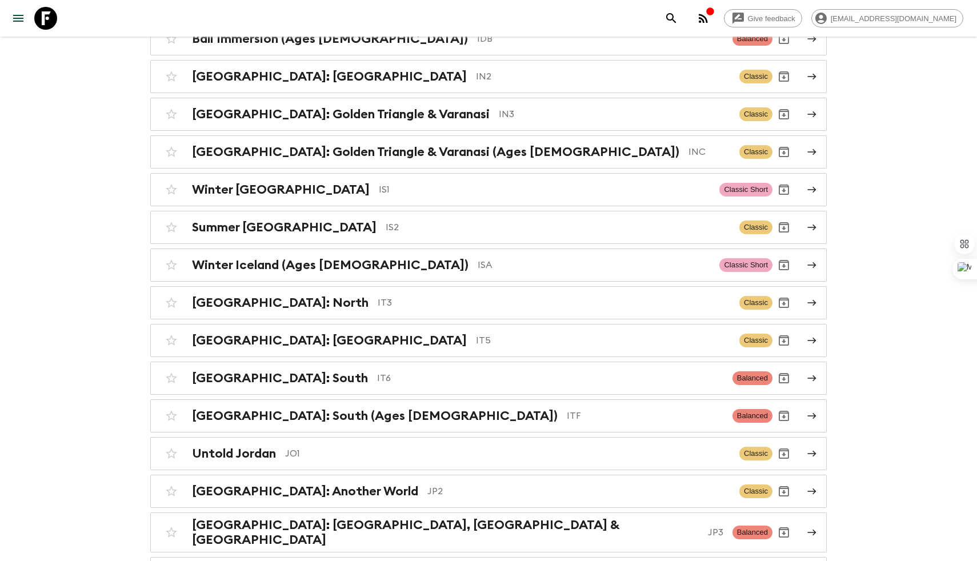
scroll to position [2350, 0]
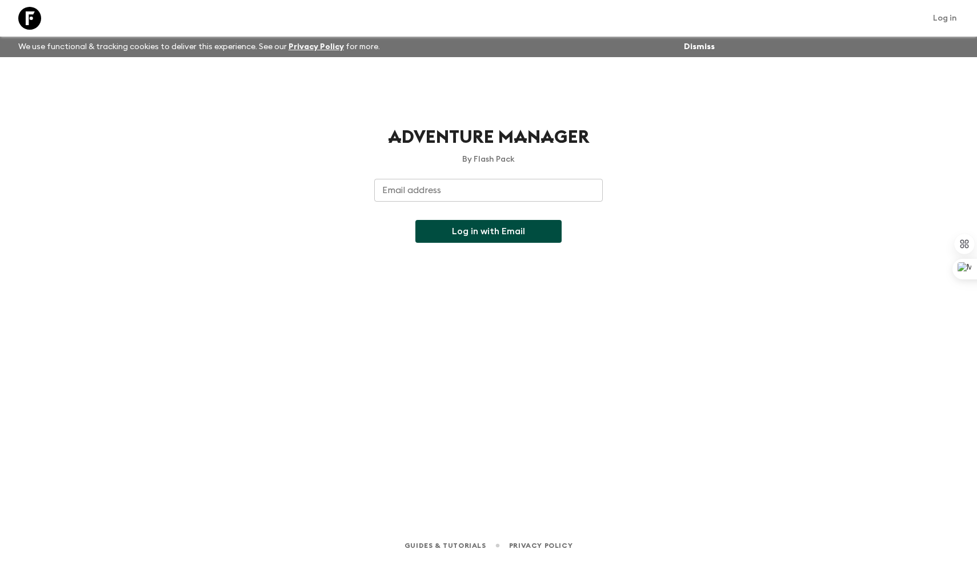
click at [474, 234] on button "Log in with Email" at bounding box center [489, 231] width 146 height 23
click at [493, 189] on input "Email address" at bounding box center [488, 190] width 229 height 23
type input "blackpanda"
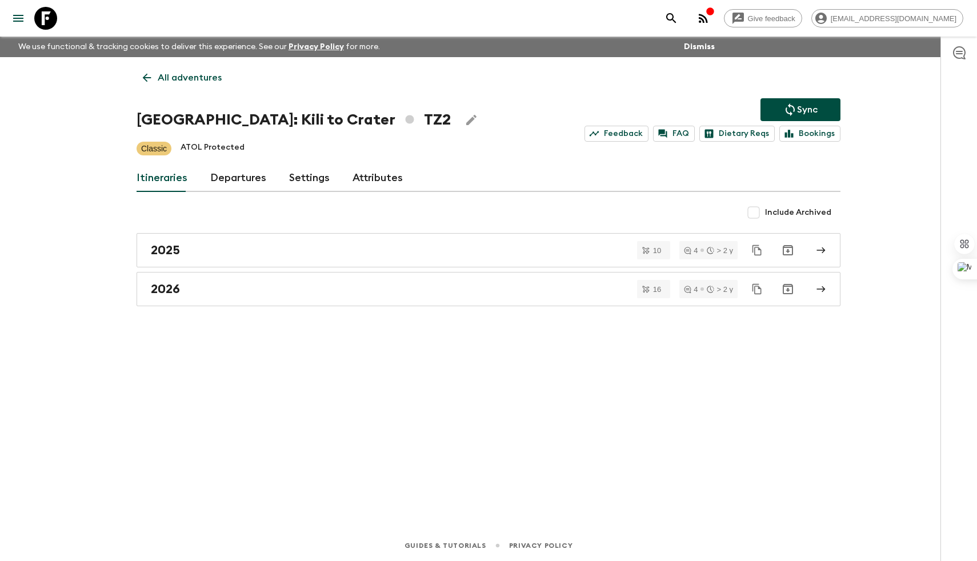
click at [213, 182] on link "Departures" at bounding box center [238, 178] width 56 height 27
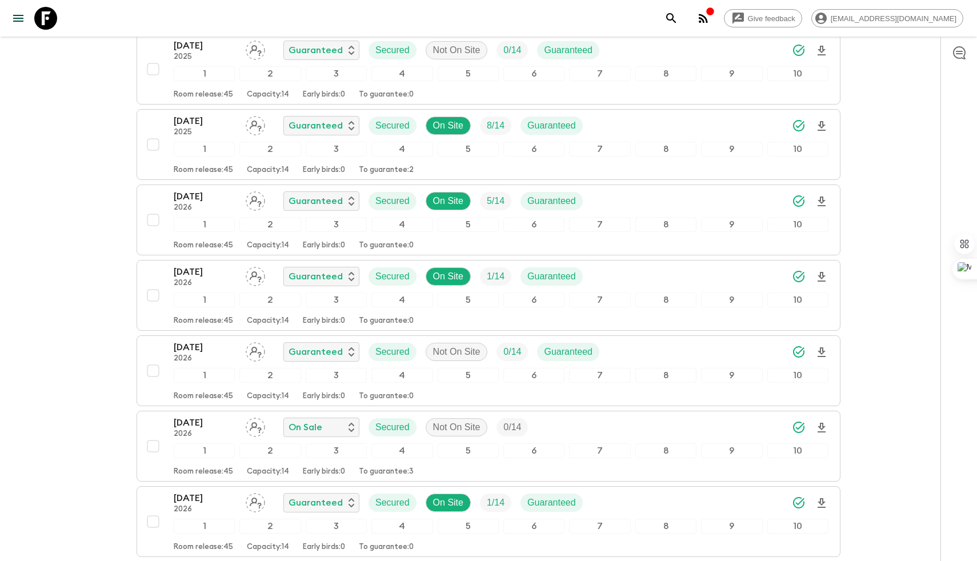
scroll to position [851, 0]
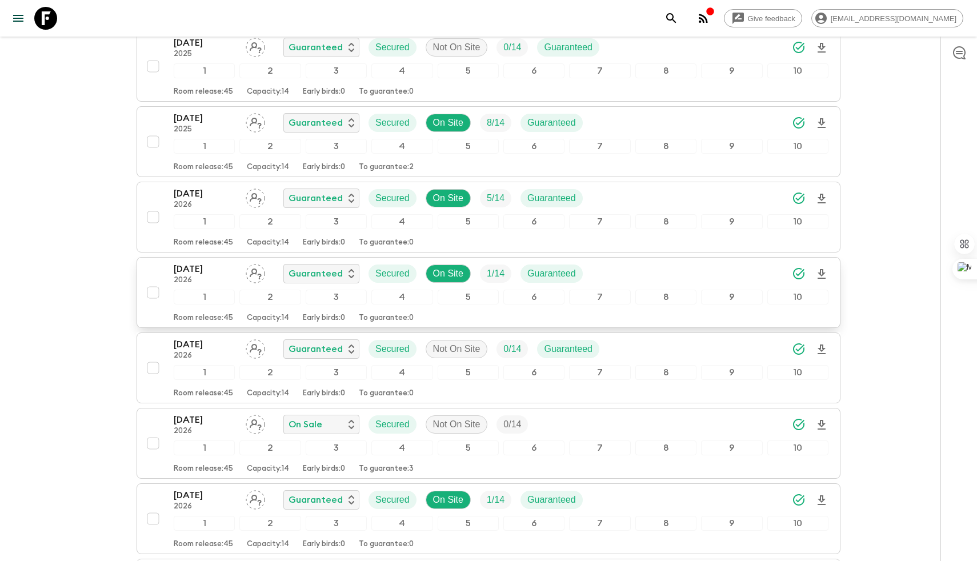
click at [185, 277] on p "2026" at bounding box center [205, 280] width 63 height 9
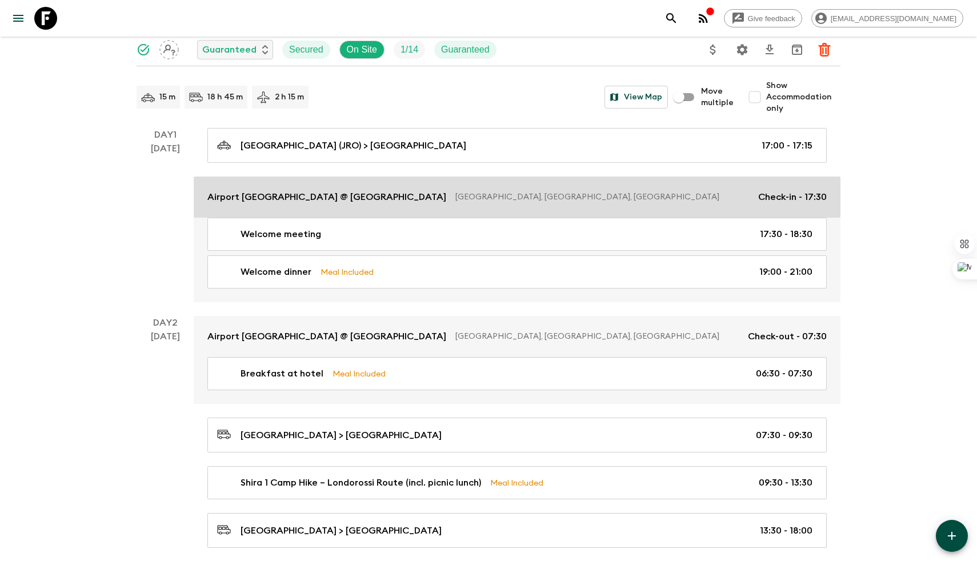
scroll to position [97, 0]
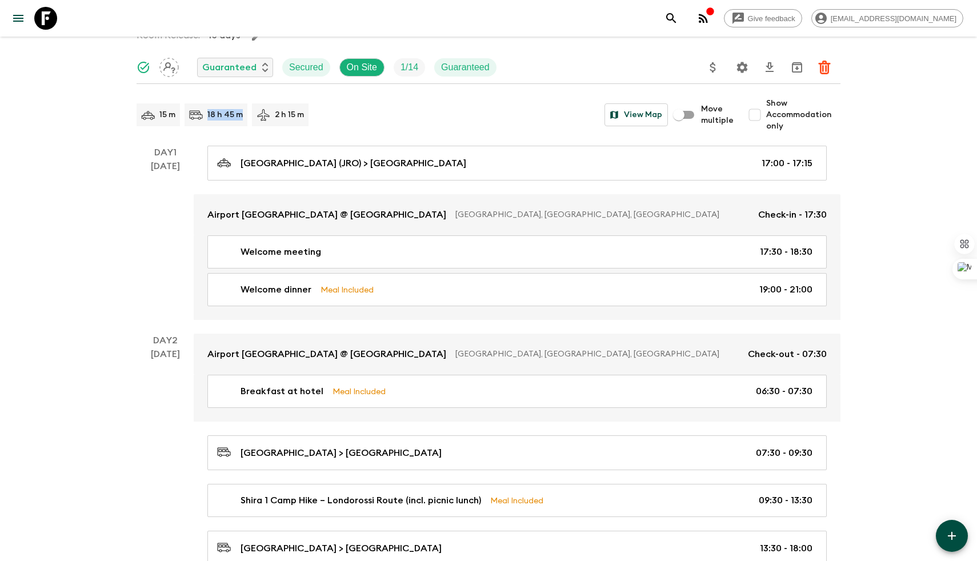
drag, startPoint x: 243, startPoint y: 118, endPoint x: 198, endPoint y: 117, distance: 45.2
click at [198, 117] on div "18 h 45 m" at bounding box center [216, 114] width 63 height 23
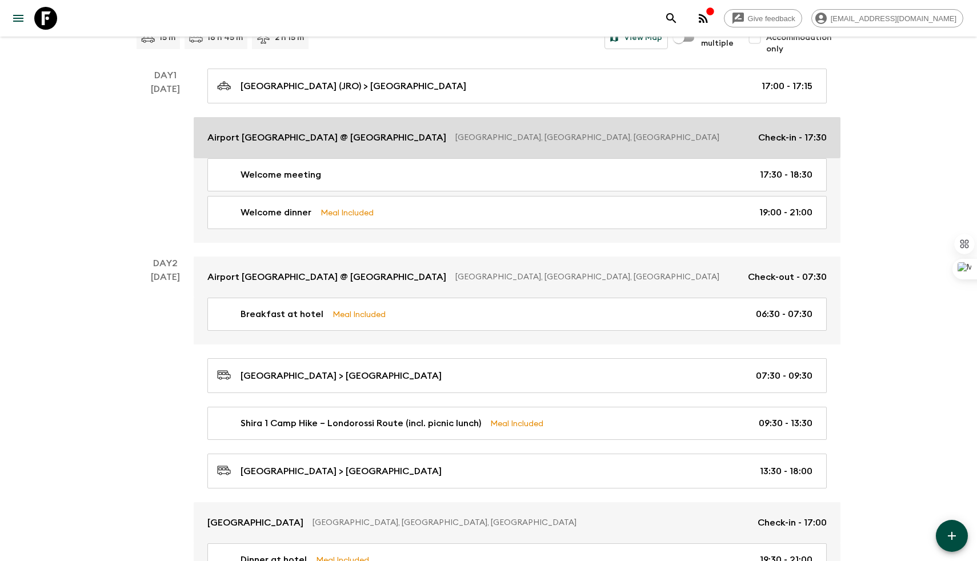
scroll to position [0, 0]
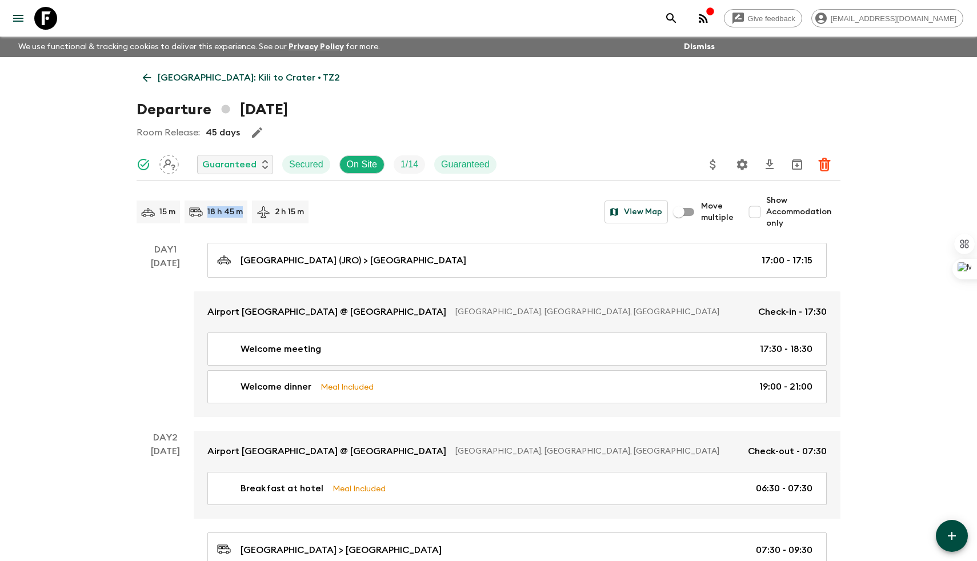
drag, startPoint x: 208, startPoint y: 215, endPoint x: 241, endPoint y: 211, distance: 32.8
click at [241, 211] on p "18 h 45 m" at bounding box center [224, 211] width 35 height 11
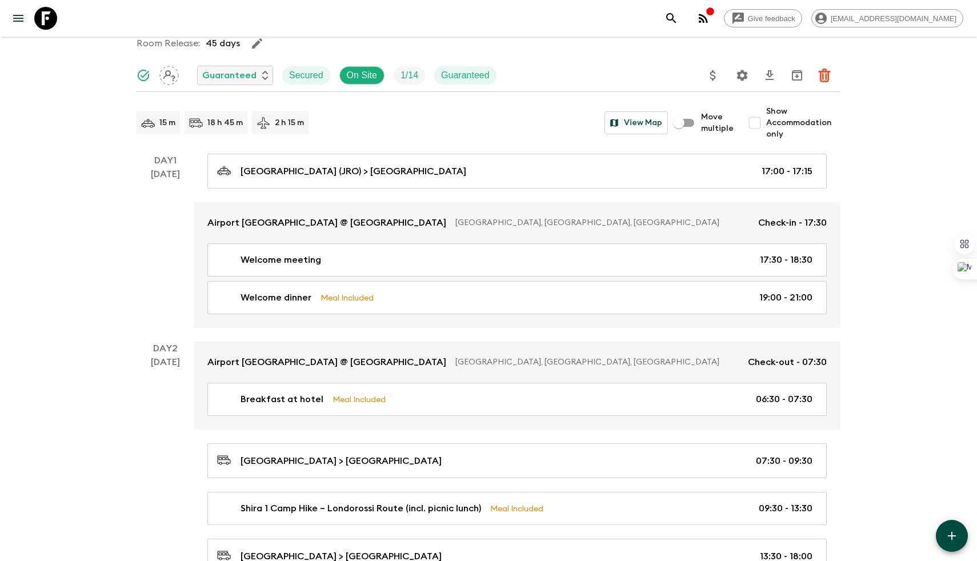
scroll to position [91, 0]
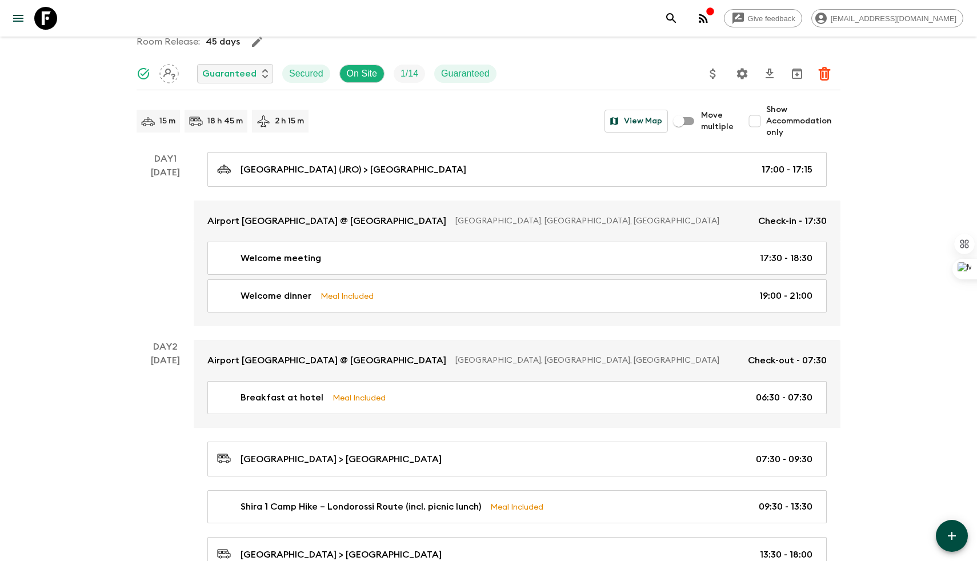
click at [157, 253] on div "14 Feb" at bounding box center [165, 246] width 29 height 161
drag, startPoint x: 321, startPoint y: 127, endPoint x: 274, endPoint y: 125, distance: 46.3
click at [274, 126] on div "15 m 18 h 45 m 2 h 15 m View Map" at bounding box center [403, 121] width 532 height 23
click at [339, 115] on div "15 m 18 h 45 m 2 h 15 m View Map" at bounding box center [403, 121] width 532 height 23
drag, startPoint x: 339, startPoint y: 115, endPoint x: 70, endPoint y: 124, distance: 268.8
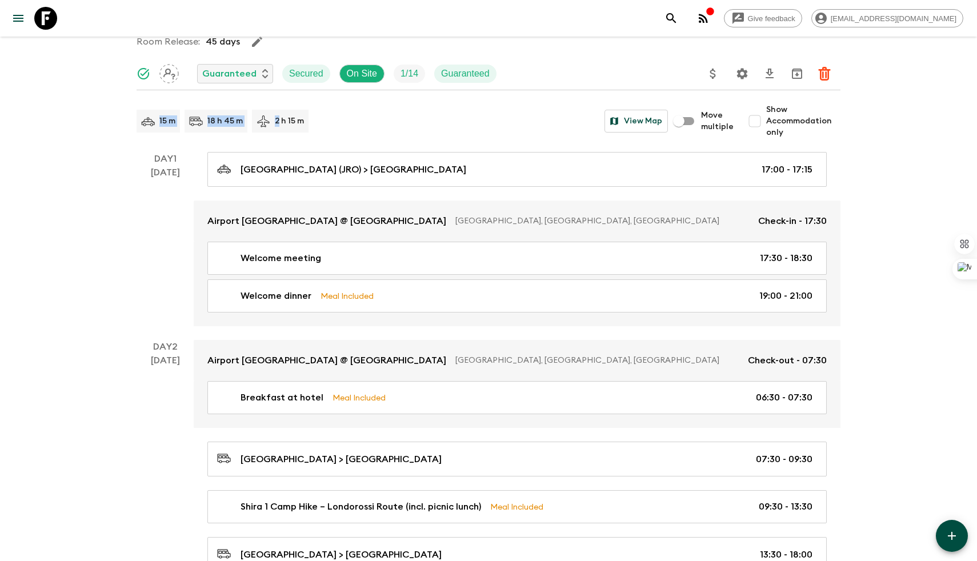
click at [429, 120] on div "15 m 18 h 45 m 2 h 15 m View Map" at bounding box center [403, 121] width 532 height 23
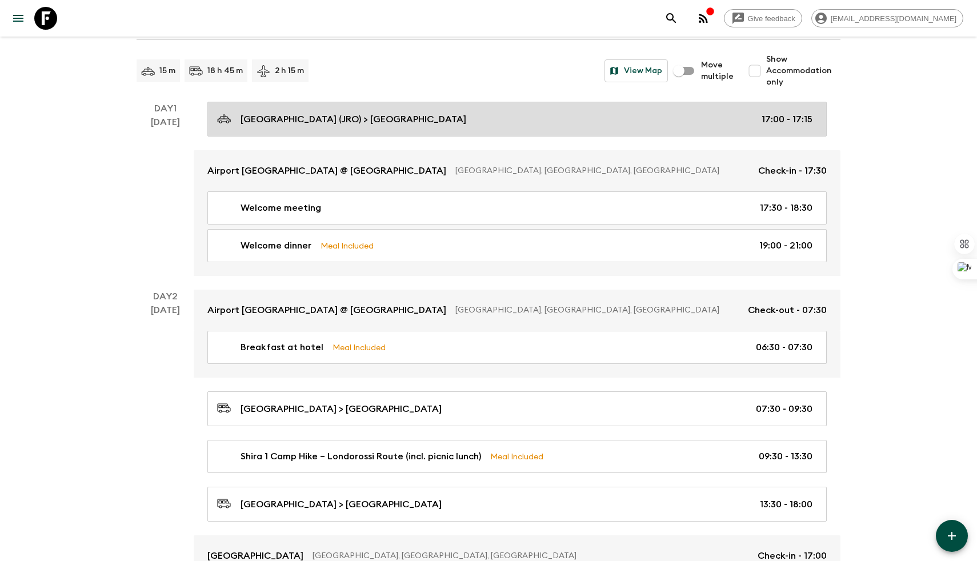
scroll to position [98, 0]
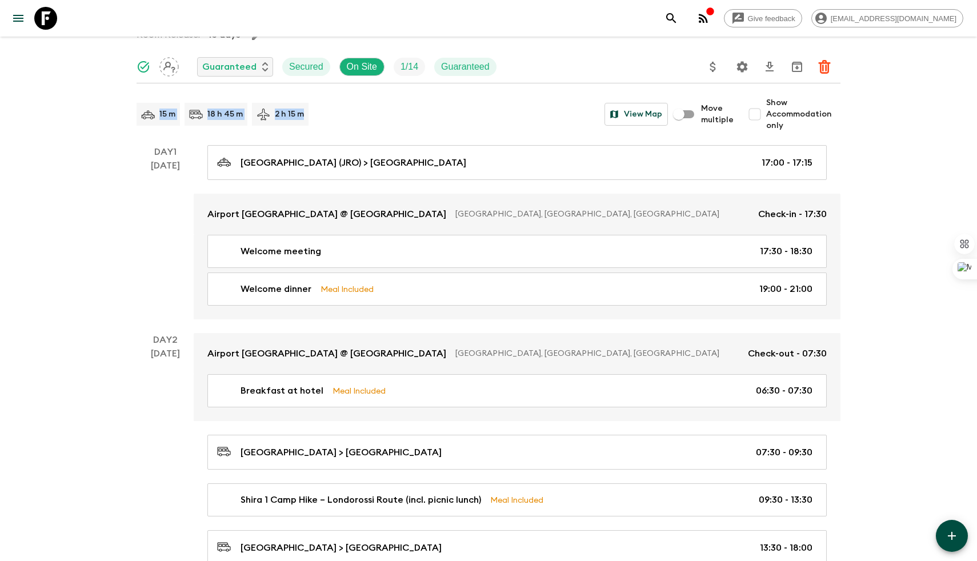
drag, startPoint x: 335, startPoint y: 125, endPoint x: 95, endPoint y: 125, distance: 240.1
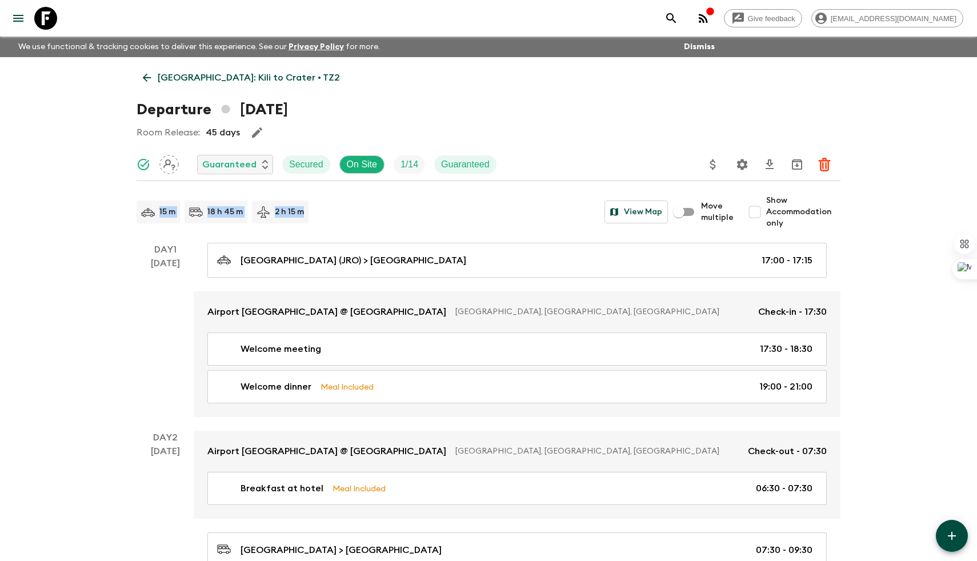
click at [41, 15] on icon at bounding box center [45, 18] width 23 height 23
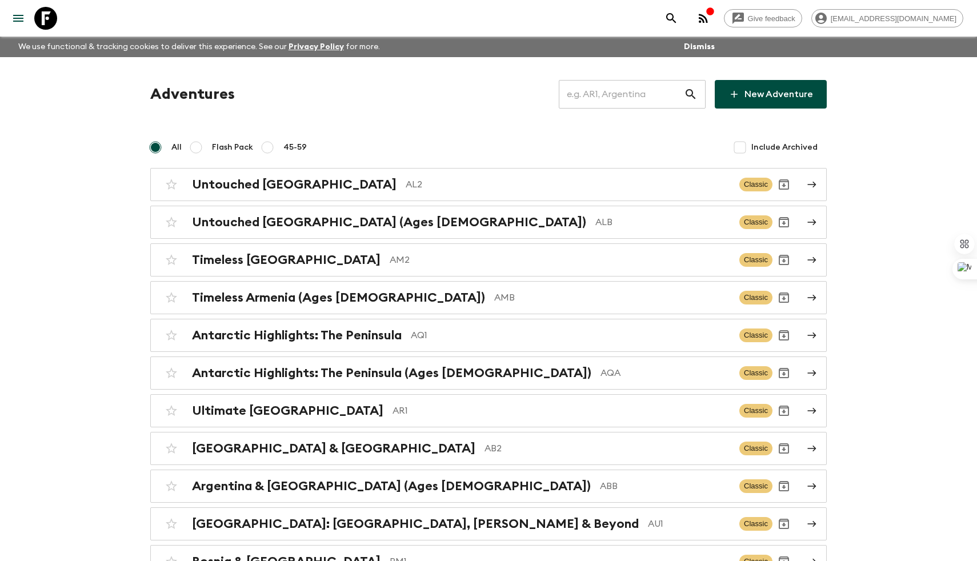
click at [644, 101] on input "text" at bounding box center [621, 94] width 125 height 32
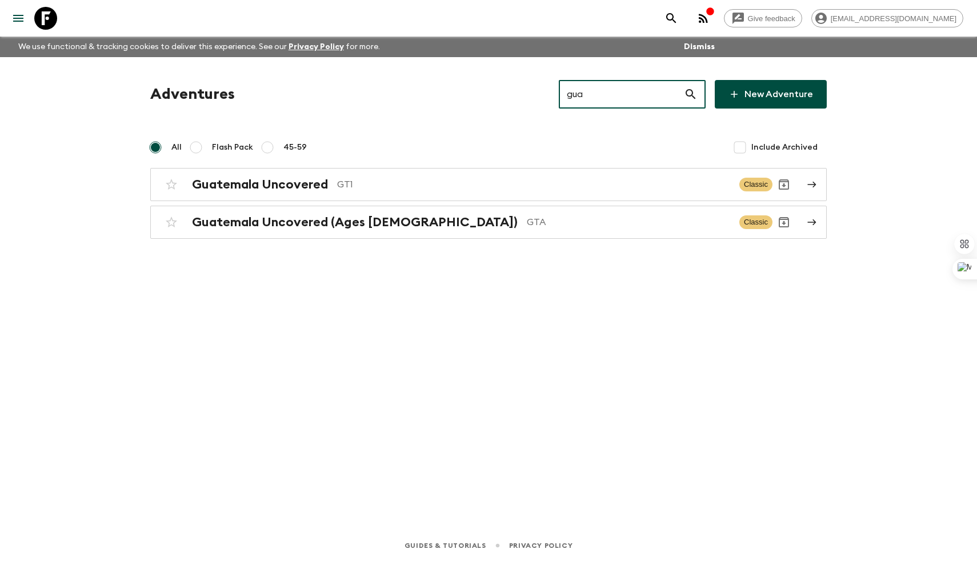
type input "gua"
